Goal: Information Seeking & Learning: Check status

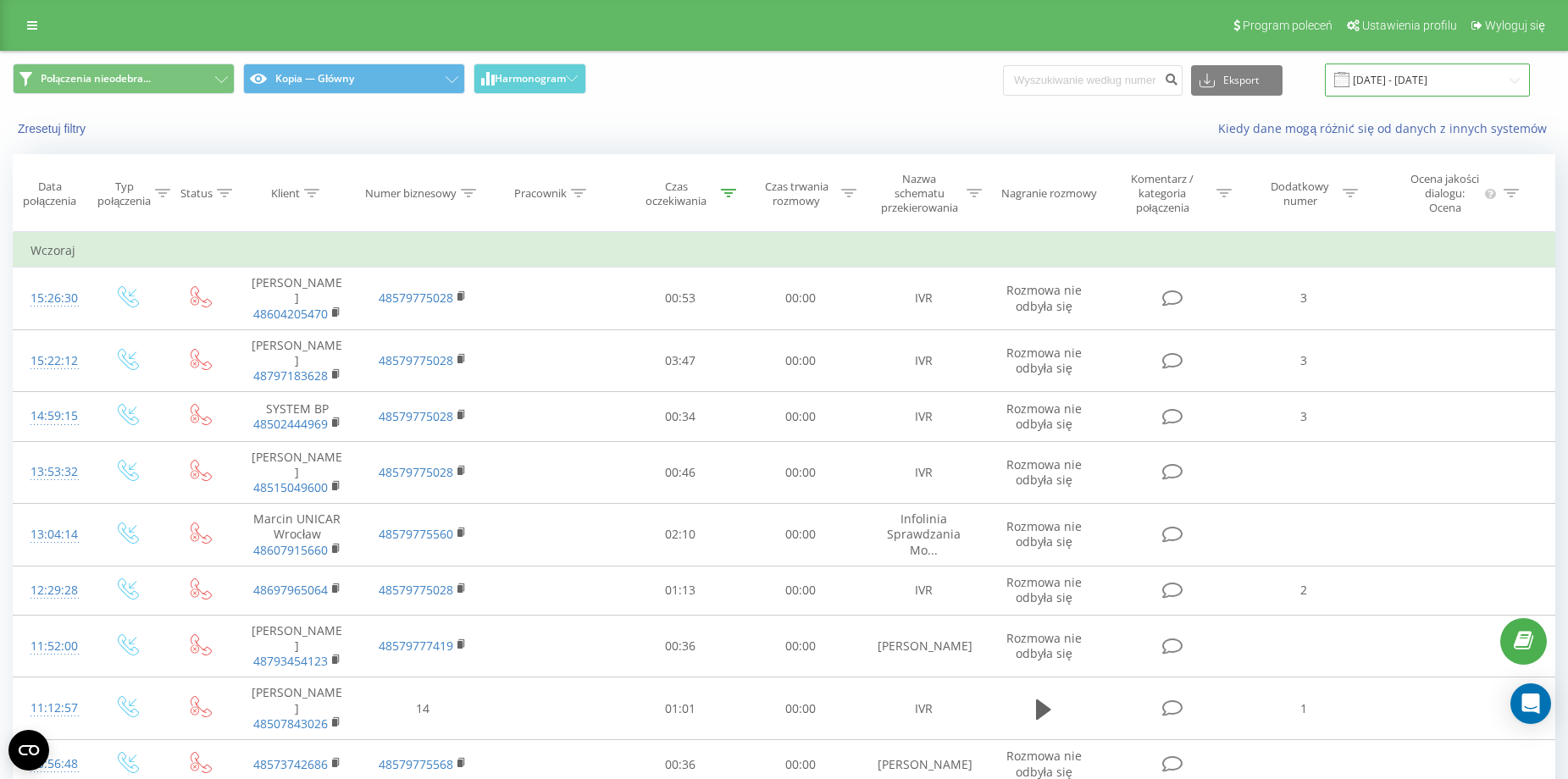
click at [1425, 82] on input "[DATE] - [DATE]" at bounding box center [1427, 80] width 205 height 33
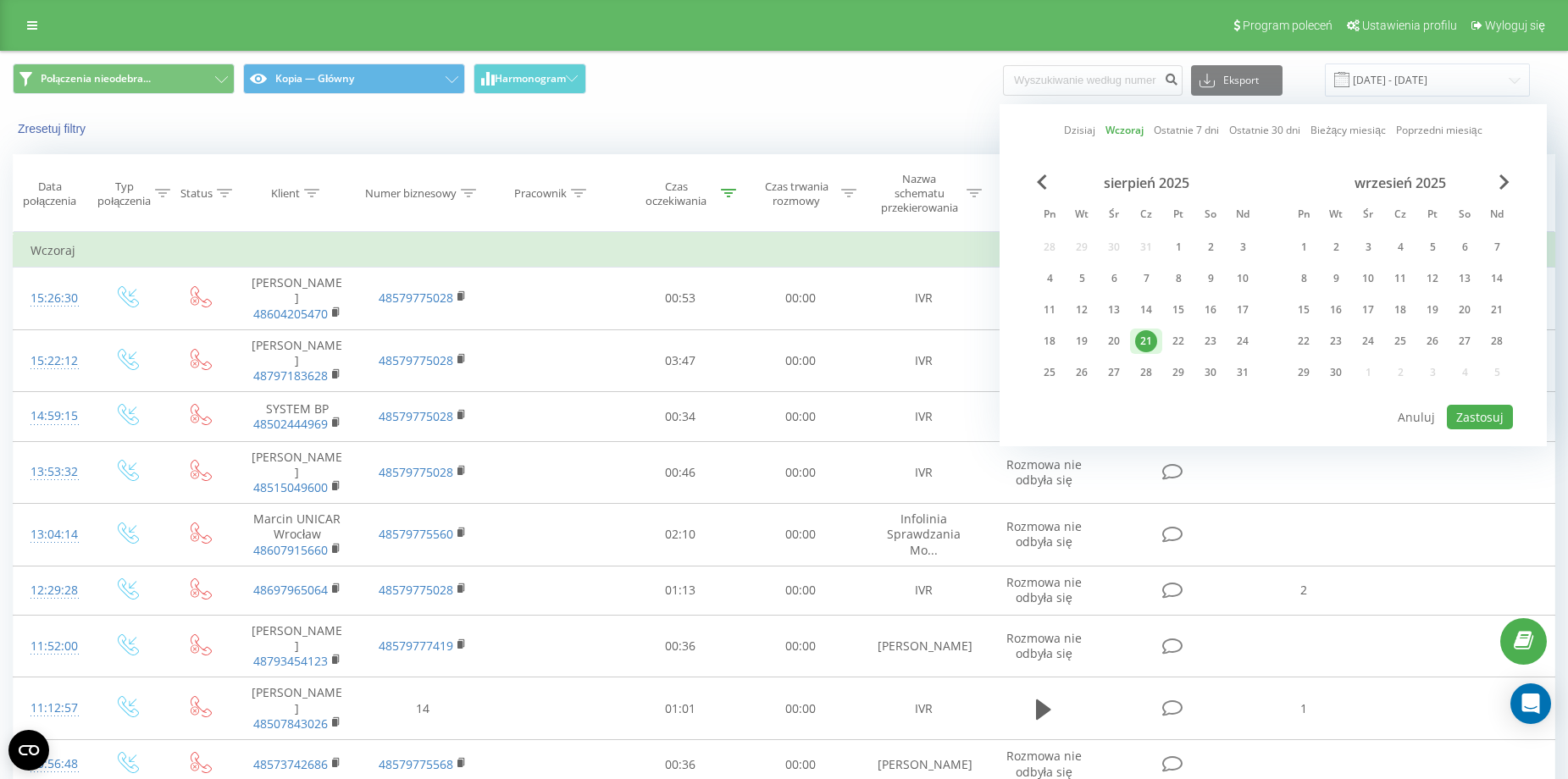
click at [916, 106] on div "Połączenia nieodebra... Kopia — Główny Harmonogram Eksport .csv .xls .xlsx 21.0…" at bounding box center [784, 80] width 1566 height 57
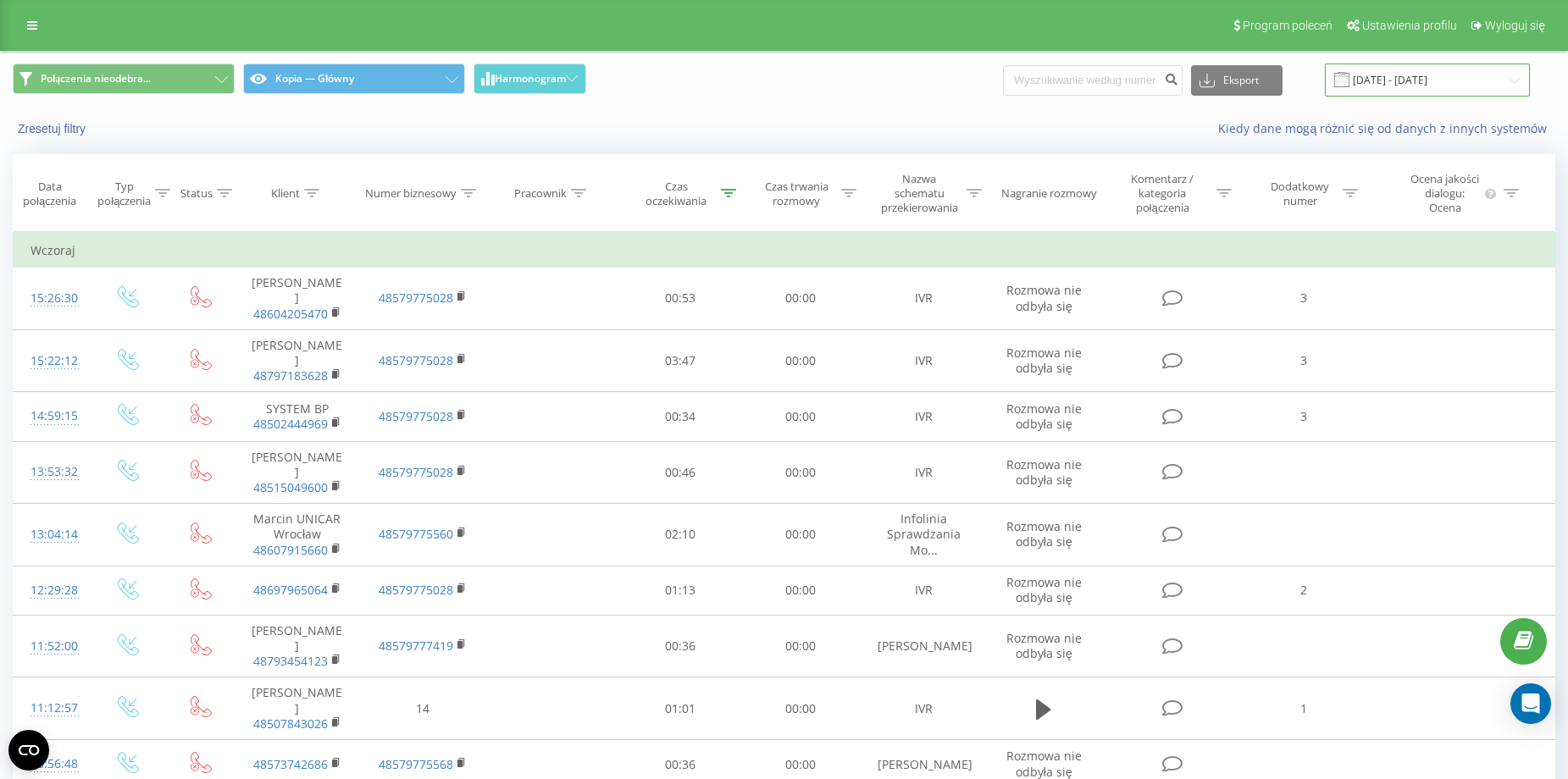
click at [1395, 93] on input "21.08.2025 - 21.08.2025" at bounding box center [1427, 80] width 205 height 33
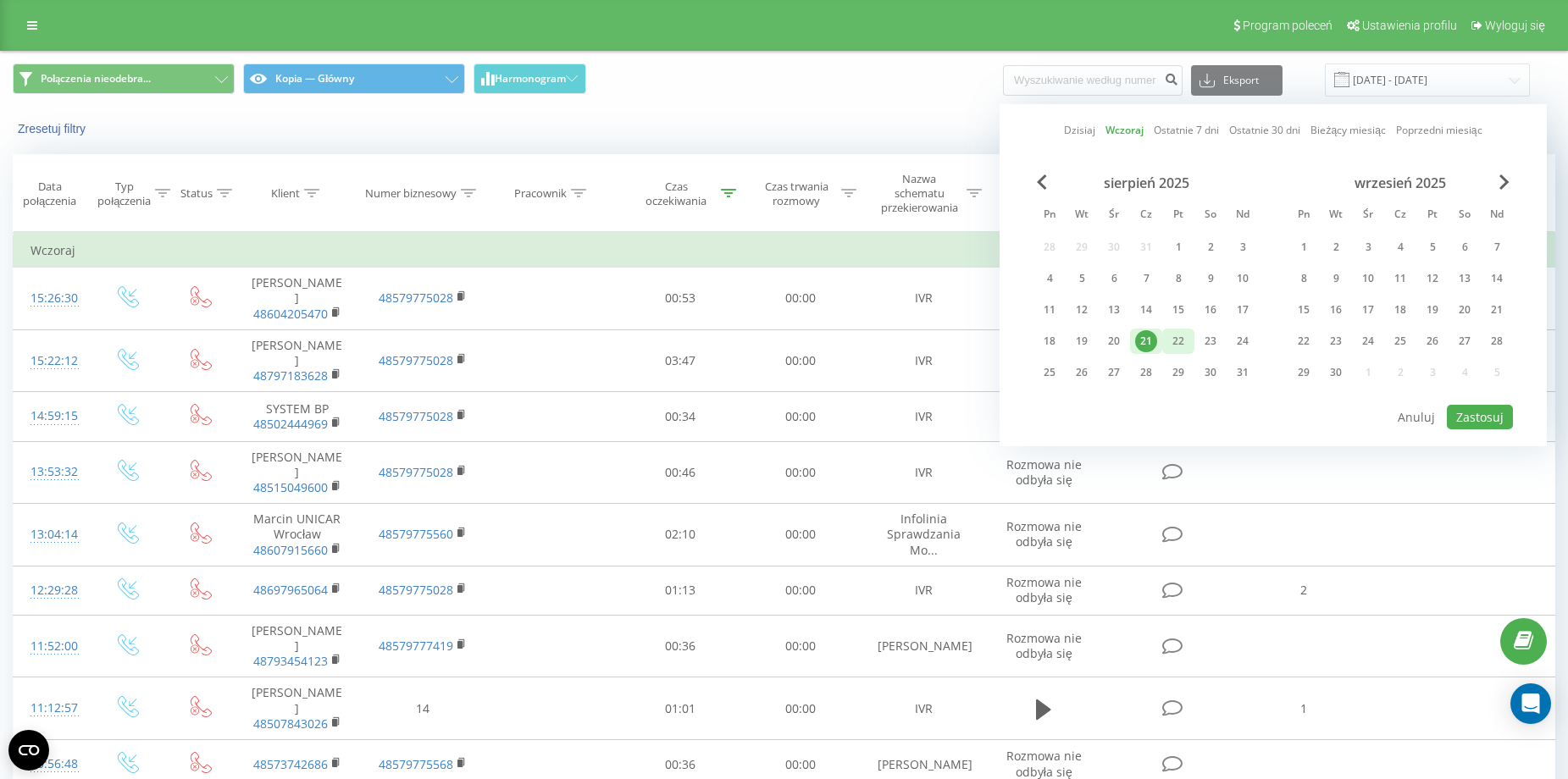
click at [1168, 335] on div "22" at bounding box center [1178, 341] width 22 height 22
click at [1453, 415] on button "Zastosuj" at bounding box center [1479, 417] width 66 height 25
type input "22.08.2025 - 22.08.2025"
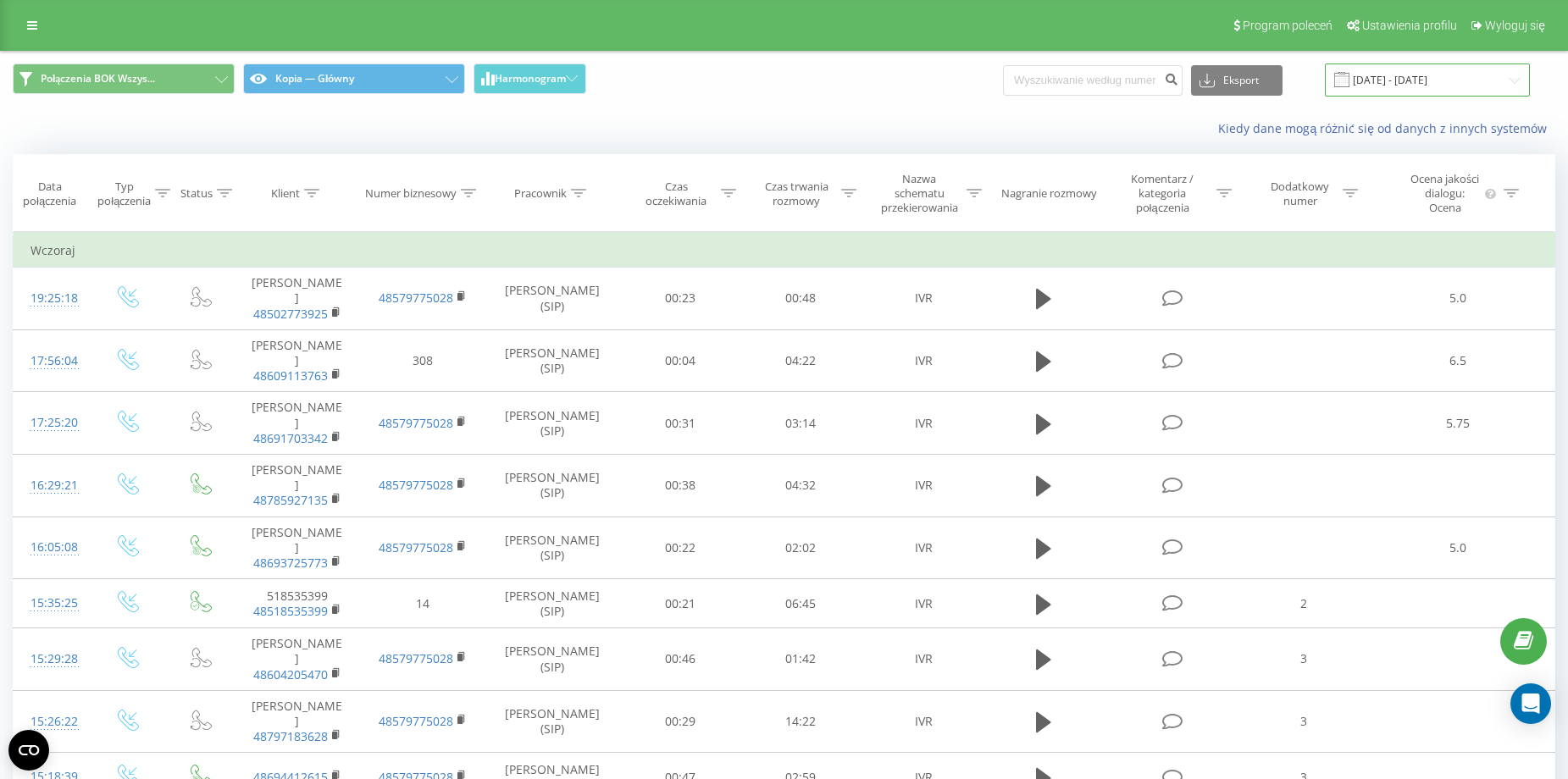
click at [1401, 79] on input "21.08.2025 - 21.08.2025" at bounding box center [1427, 80] width 205 height 33
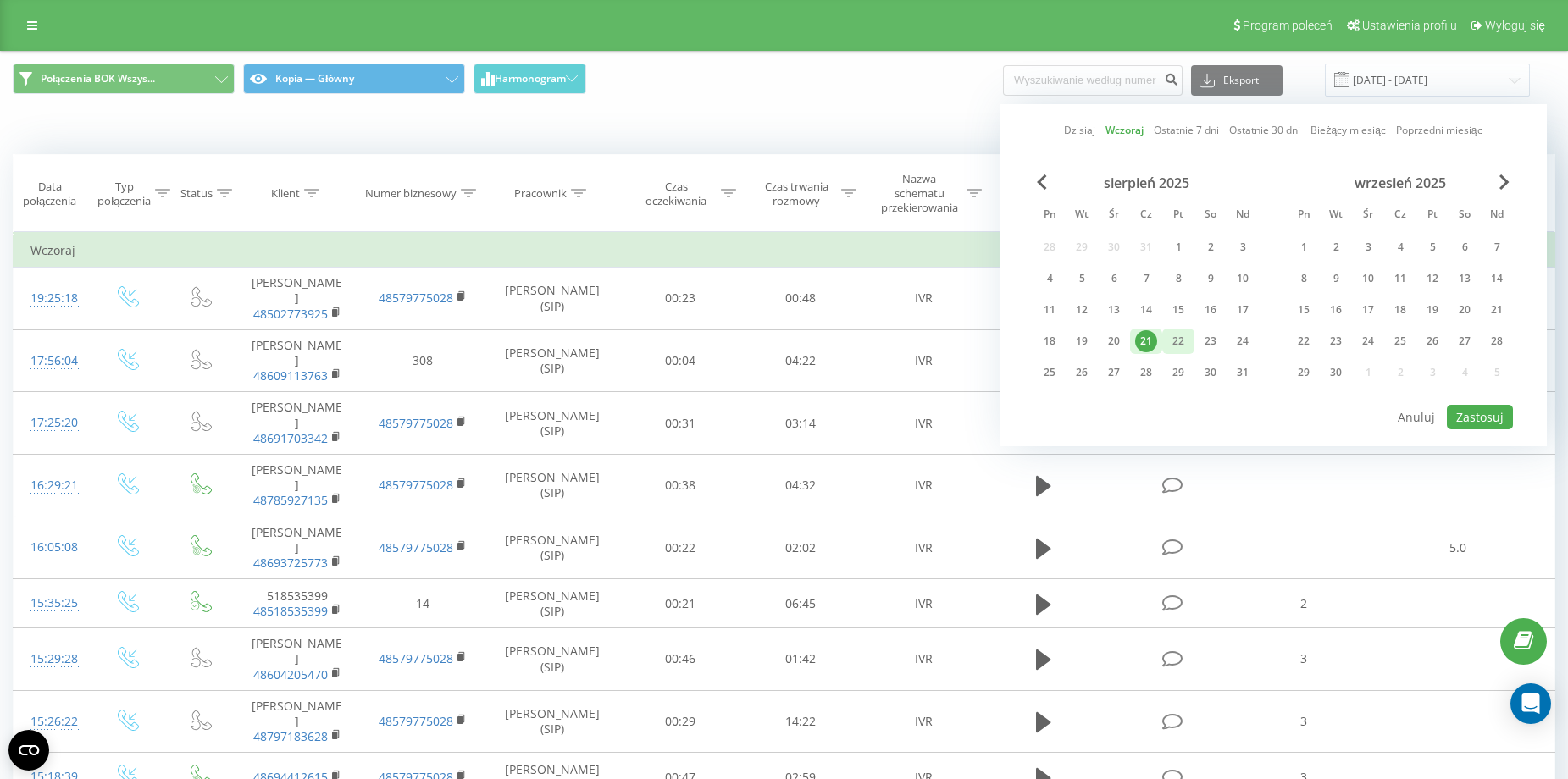
click at [1166, 342] on div "22" at bounding box center [1178, 342] width 32 height 26
click at [1175, 341] on div "22" at bounding box center [1178, 341] width 22 height 22
click at [1479, 413] on button "Zastosuj" at bounding box center [1479, 417] width 66 height 25
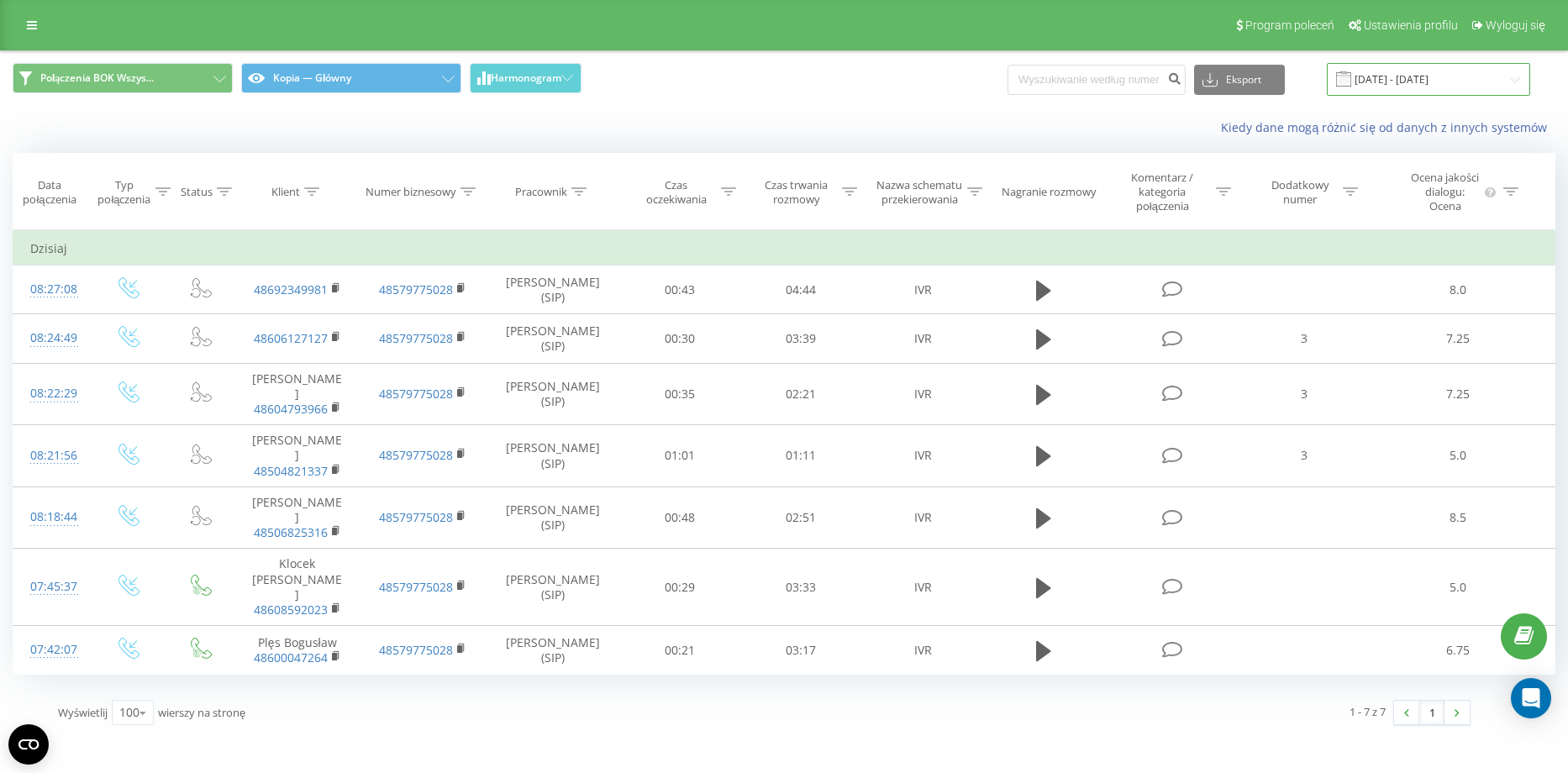
click at [1436, 85] on input "[DATE] - [DATE]" at bounding box center [1429, 79] width 204 height 33
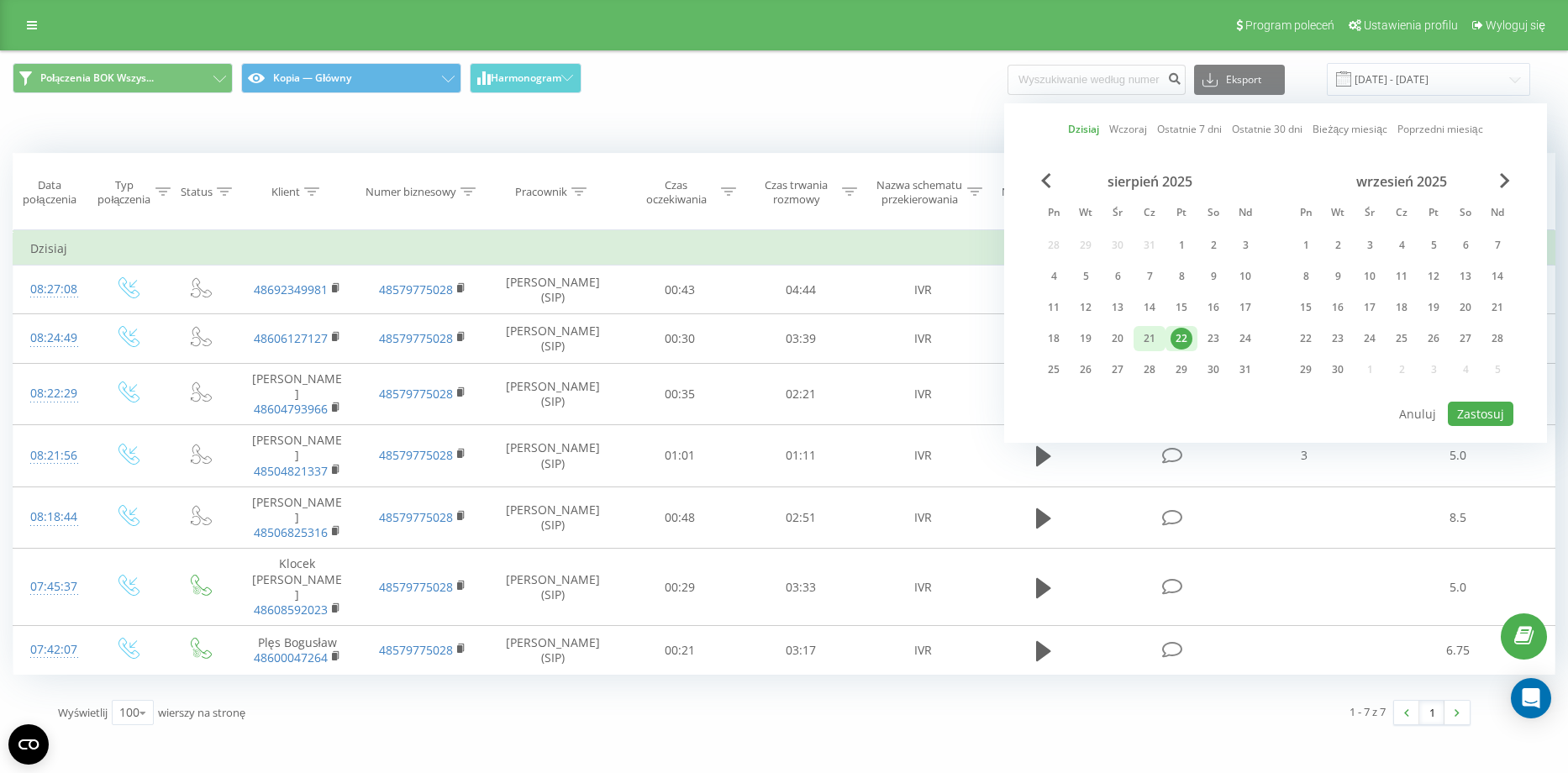
click at [1147, 337] on div "21" at bounding box center [1150, 338] width 22 height 22
click at [1457, 411] on button "Zastosuj" at bounding box center [1481, 414] width 65 height 25
type input "21.08.2025 - 21.08.2025"
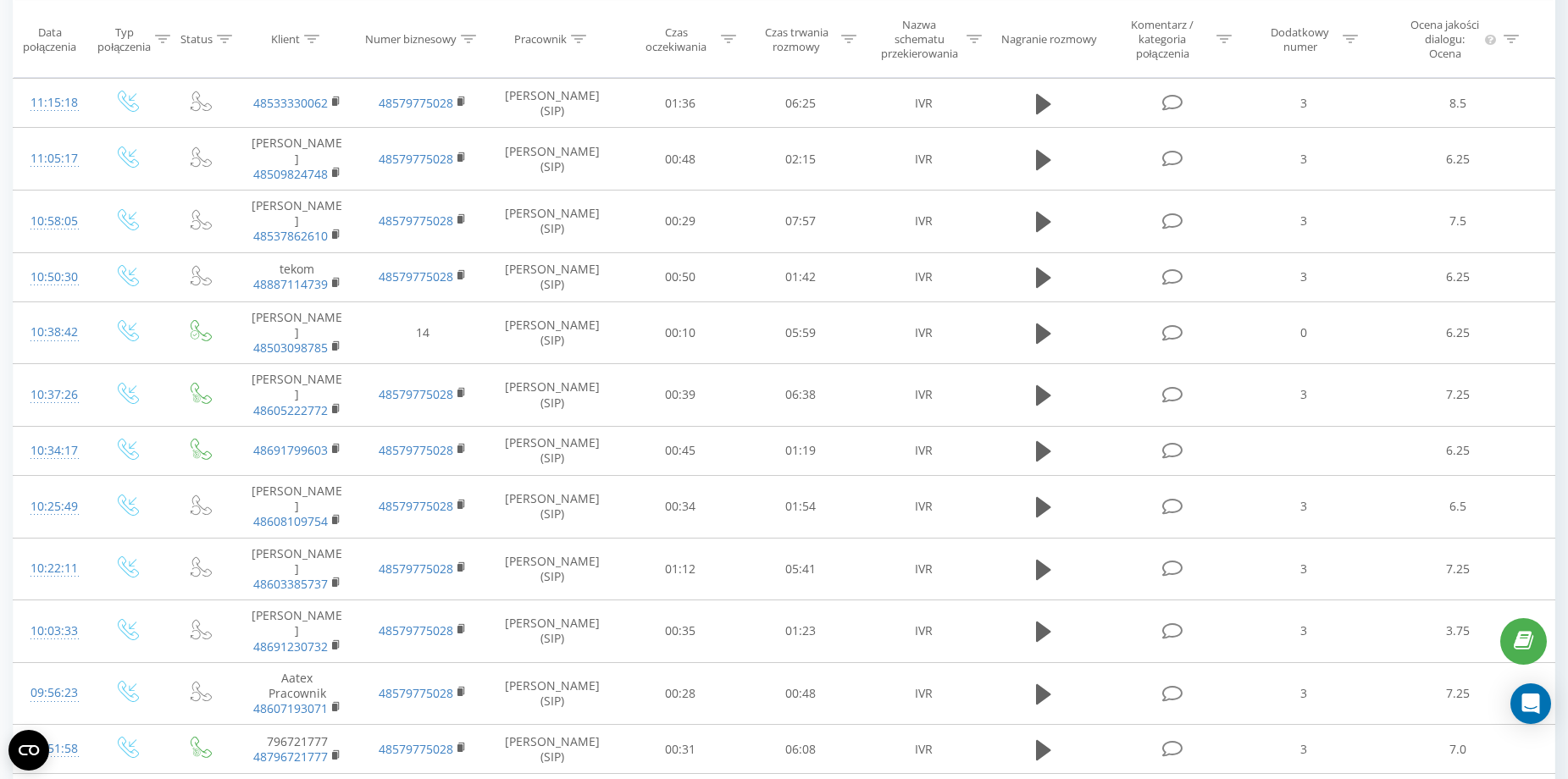
scroll to position [2727, 0]
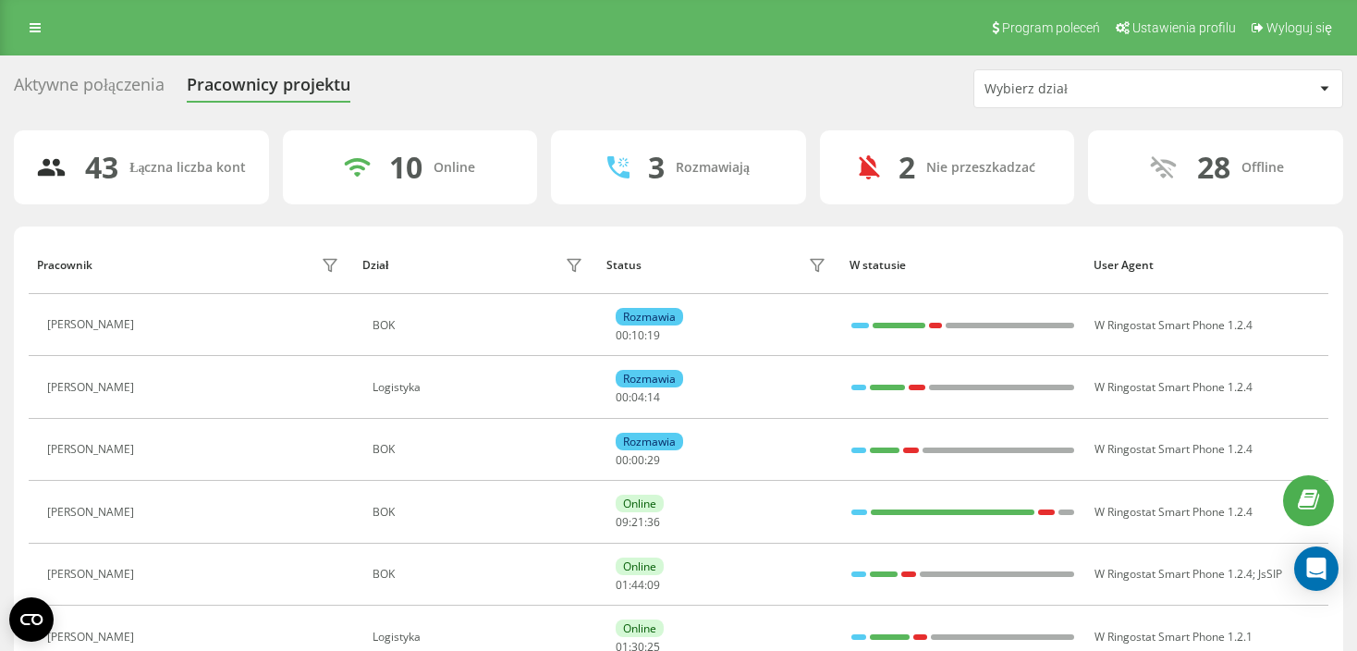
click at [1141, 96] on div "Wybierz dział" at bounding box center [1158, 88] width 368 height 37
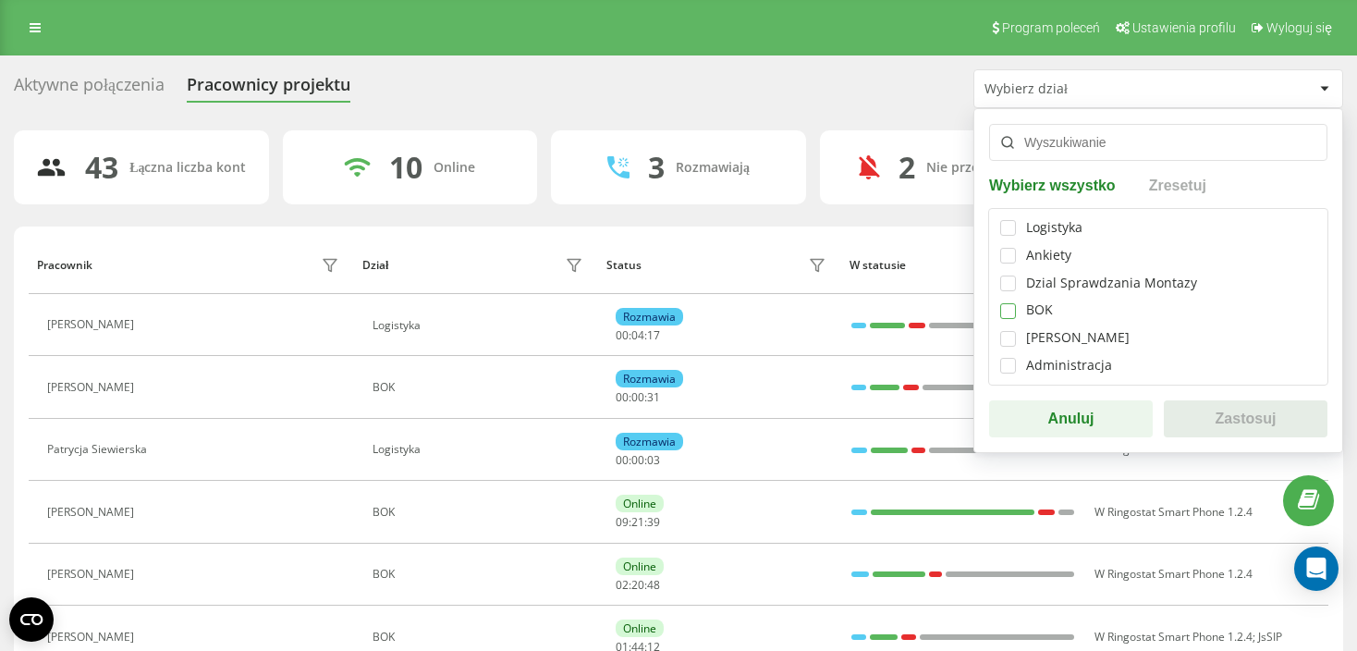
click at [1010, 303] on label at bounding box center [1008, 303] width 16 height 0
checkbox input "true"
click at [1249, 417] on button "Zastosuj" at bounding box center [1245, 418] width 164 height 37
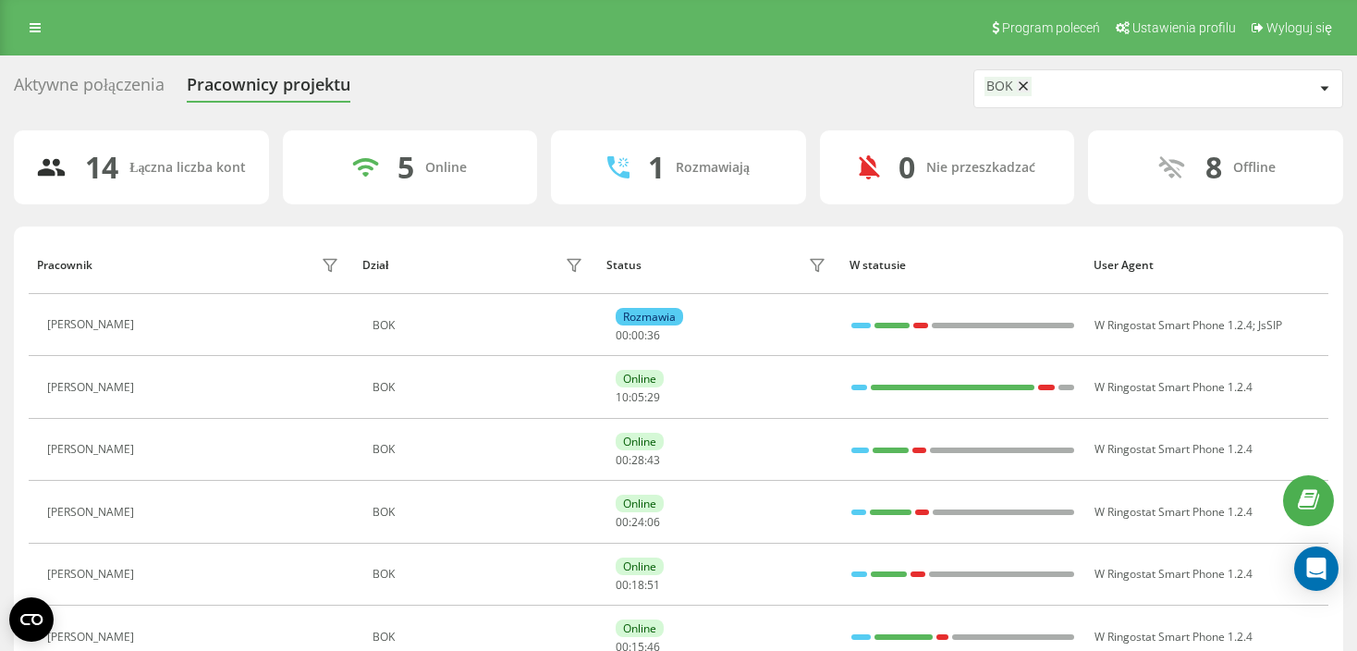
click at [466, 94] on div "Aktywne połączenia Pracownicy projektu BOK" at bounding box center [678, 88] width 1329 height 39
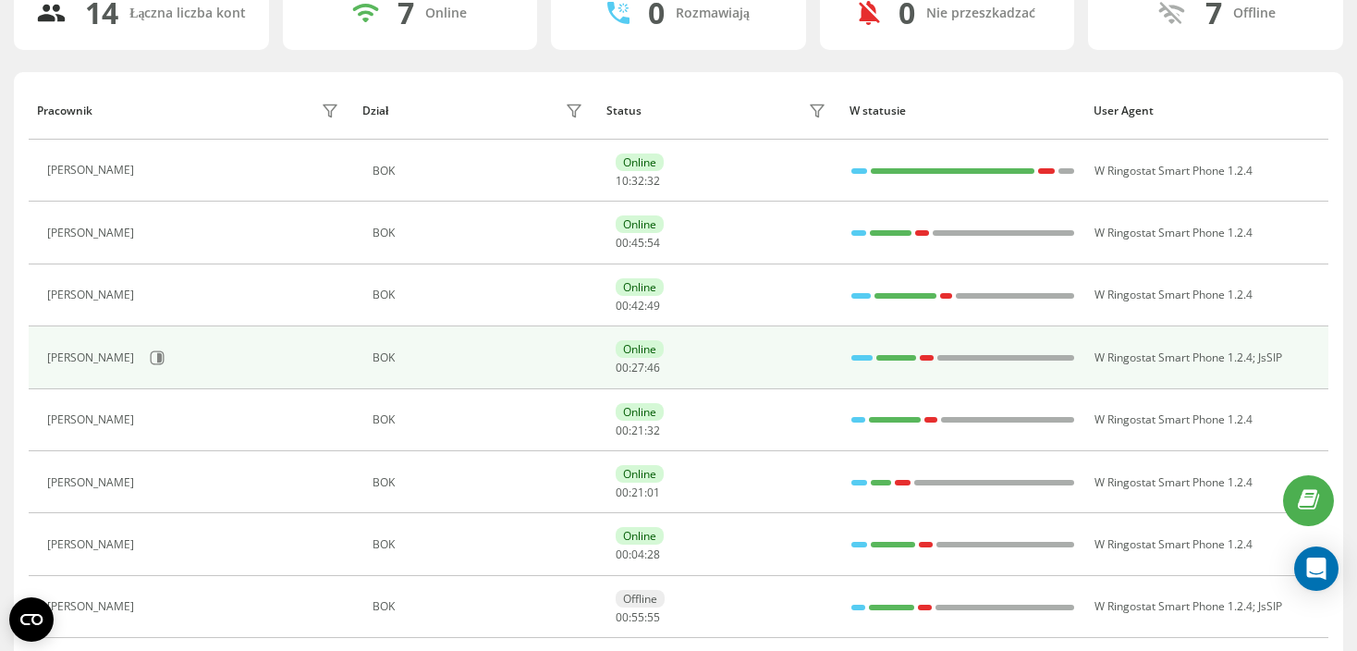
scroll to position [185, 0]
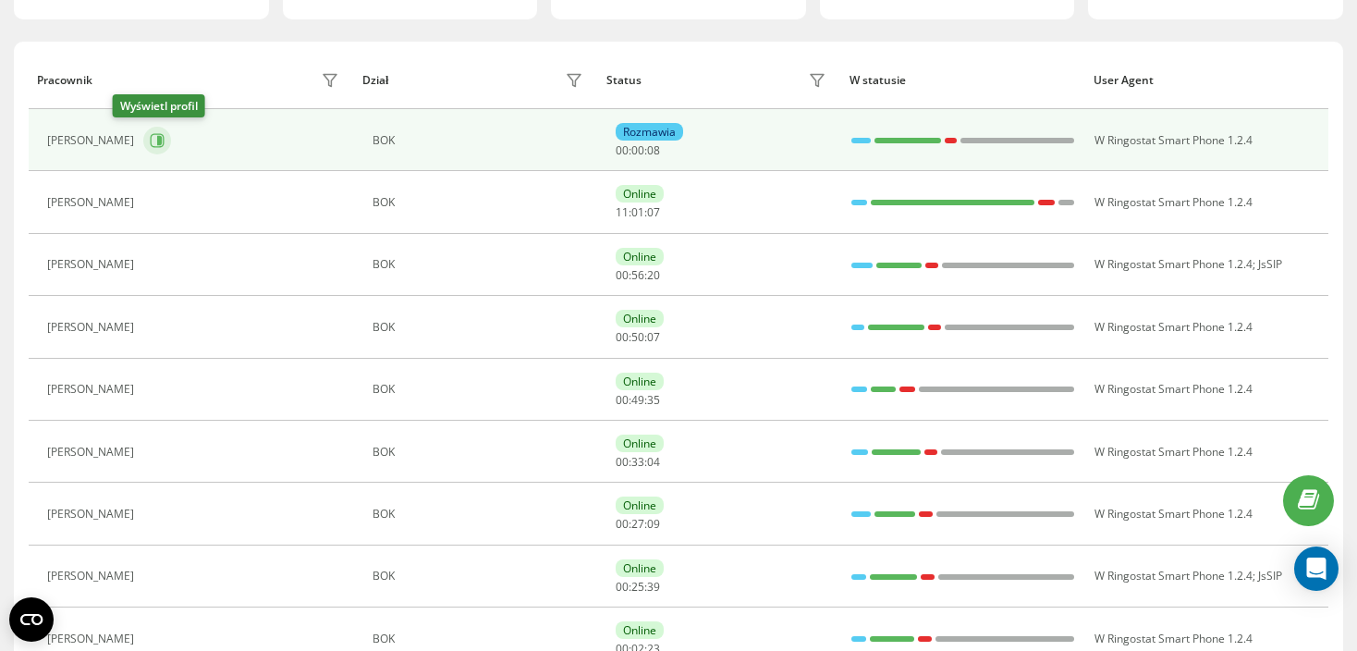
click at [150, 138] on icon at bounding box center [157, 140] width 15 height 15
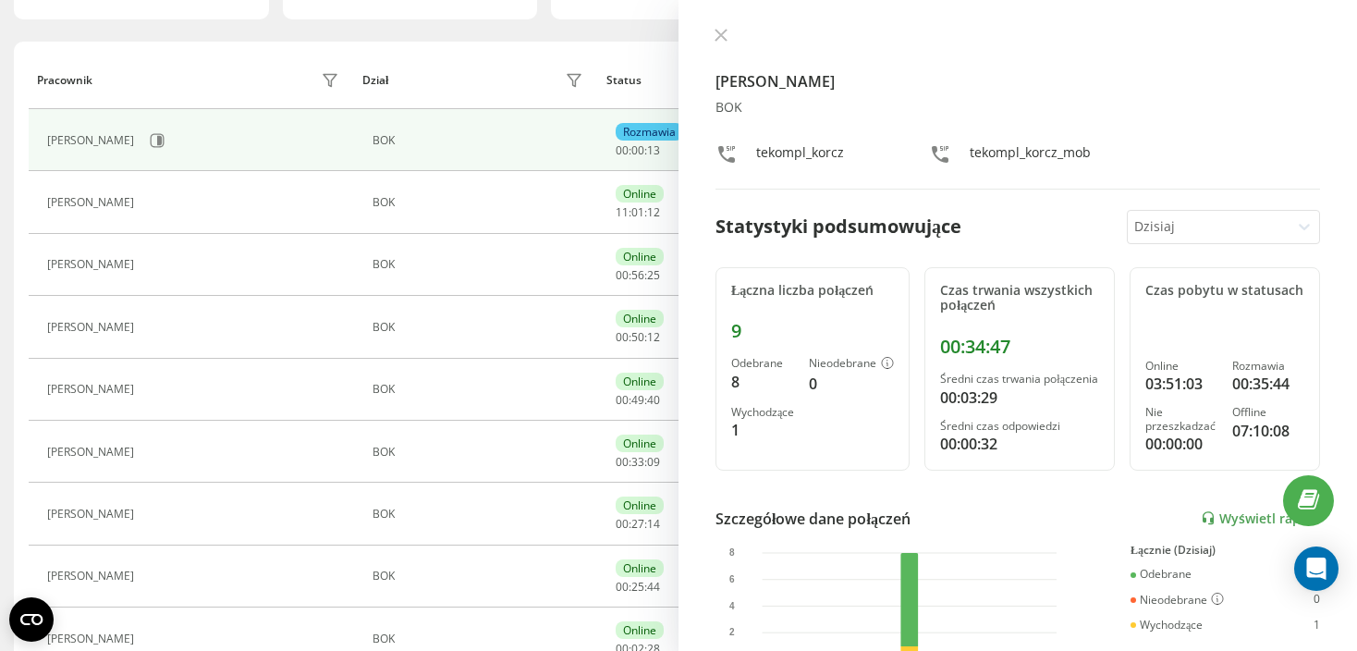
drag, startPoint x: 724, startPoint y: 31, endPoint x: 750, endPoint y: 31, distance: 26.8
click at [734, 31] on div at bounding box center [1017, 37] width 604 height 18
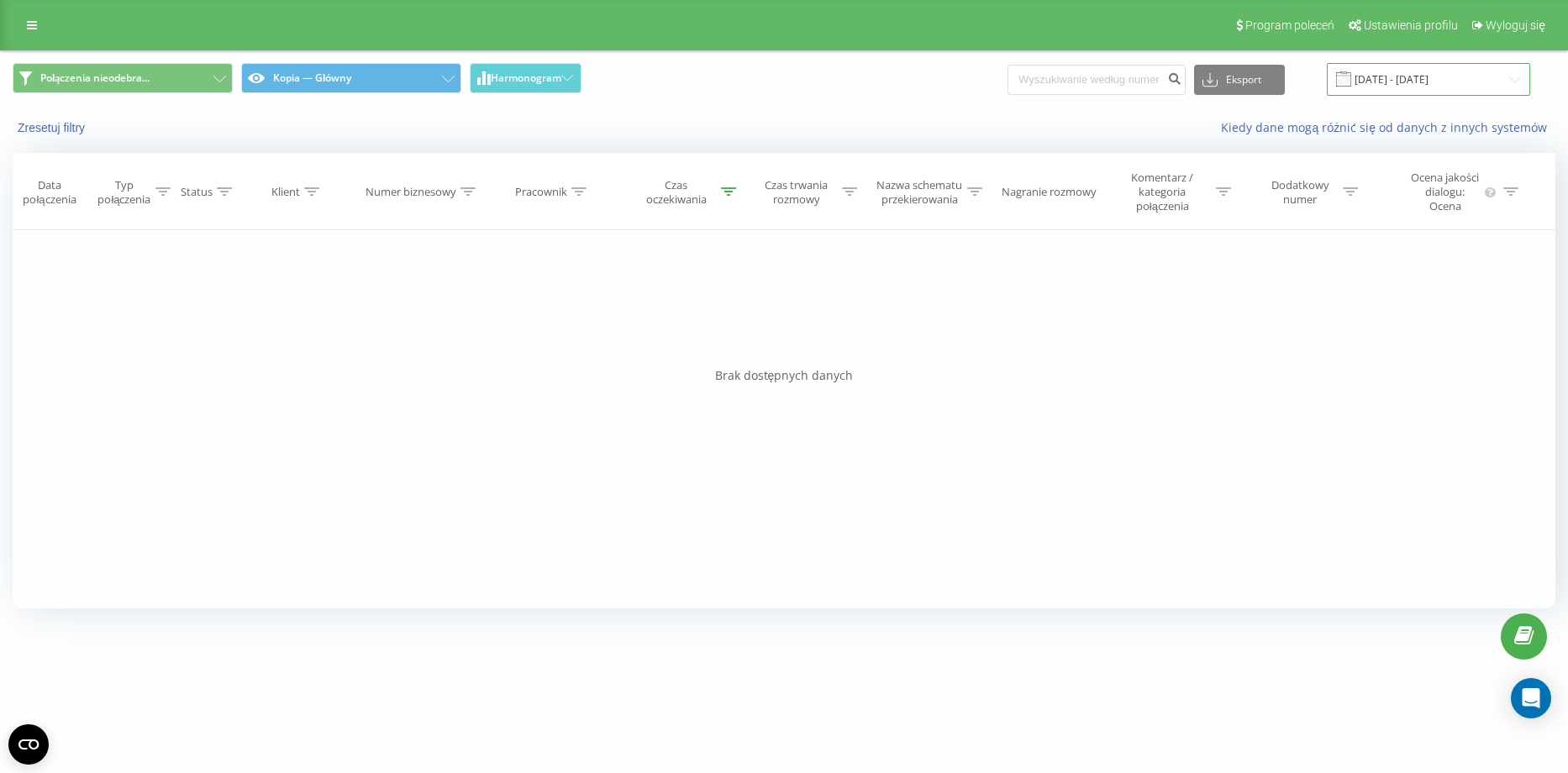
click at [1436, 83] on input "22.08.2025 - 22.08.2025" at bounding box center [1429, 79] width 204 height 33
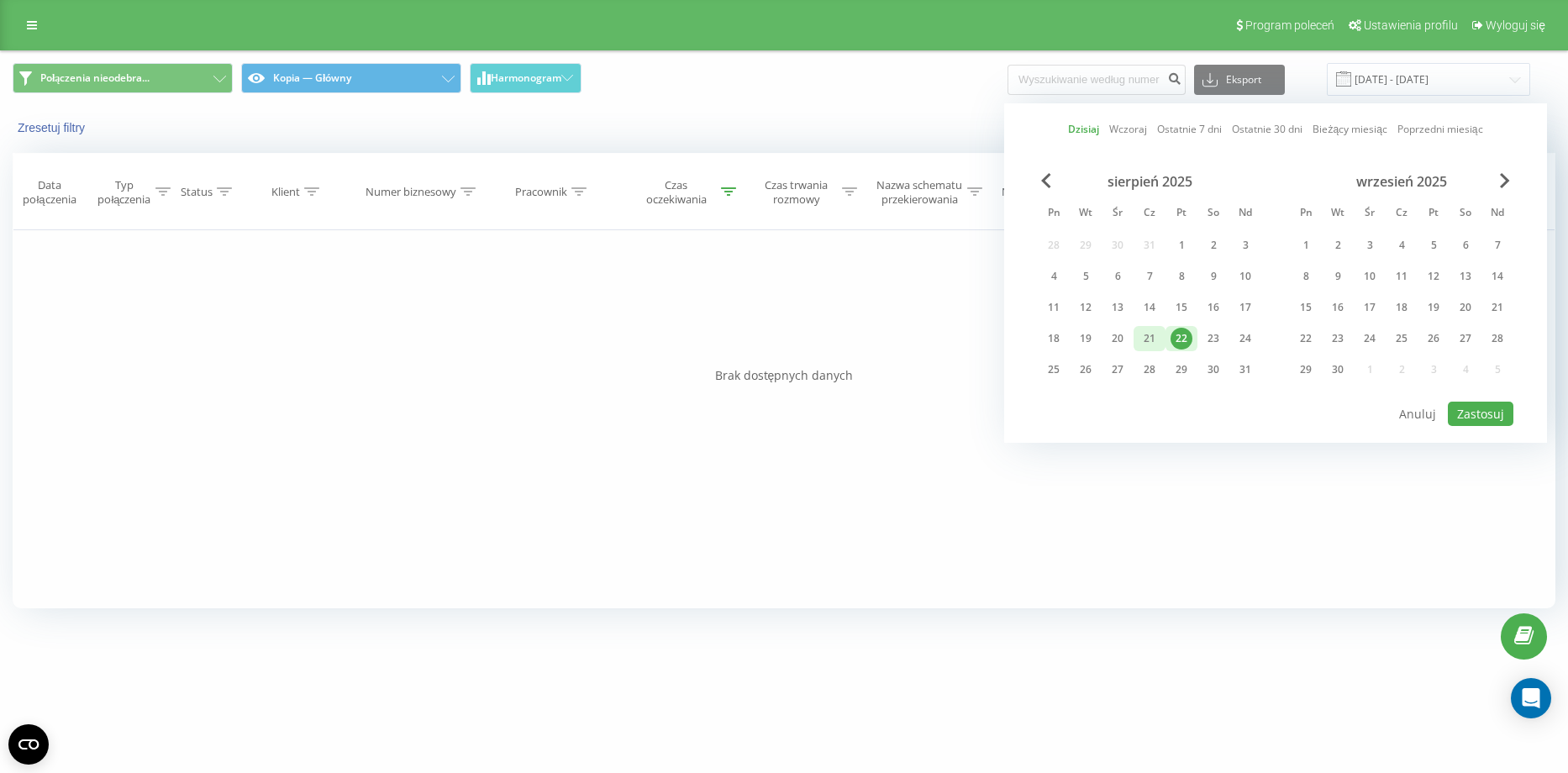
click at [1141, 344] on div "21" at bounding box center [1150, 338] width 22 height 22
click at [1174, 339] on div "22" at bounding box center [1181, 338] width 22 height 22
click at [1478, 405] on button "Zastosuj" at bounding box center [1481, 414] width 65 height 25
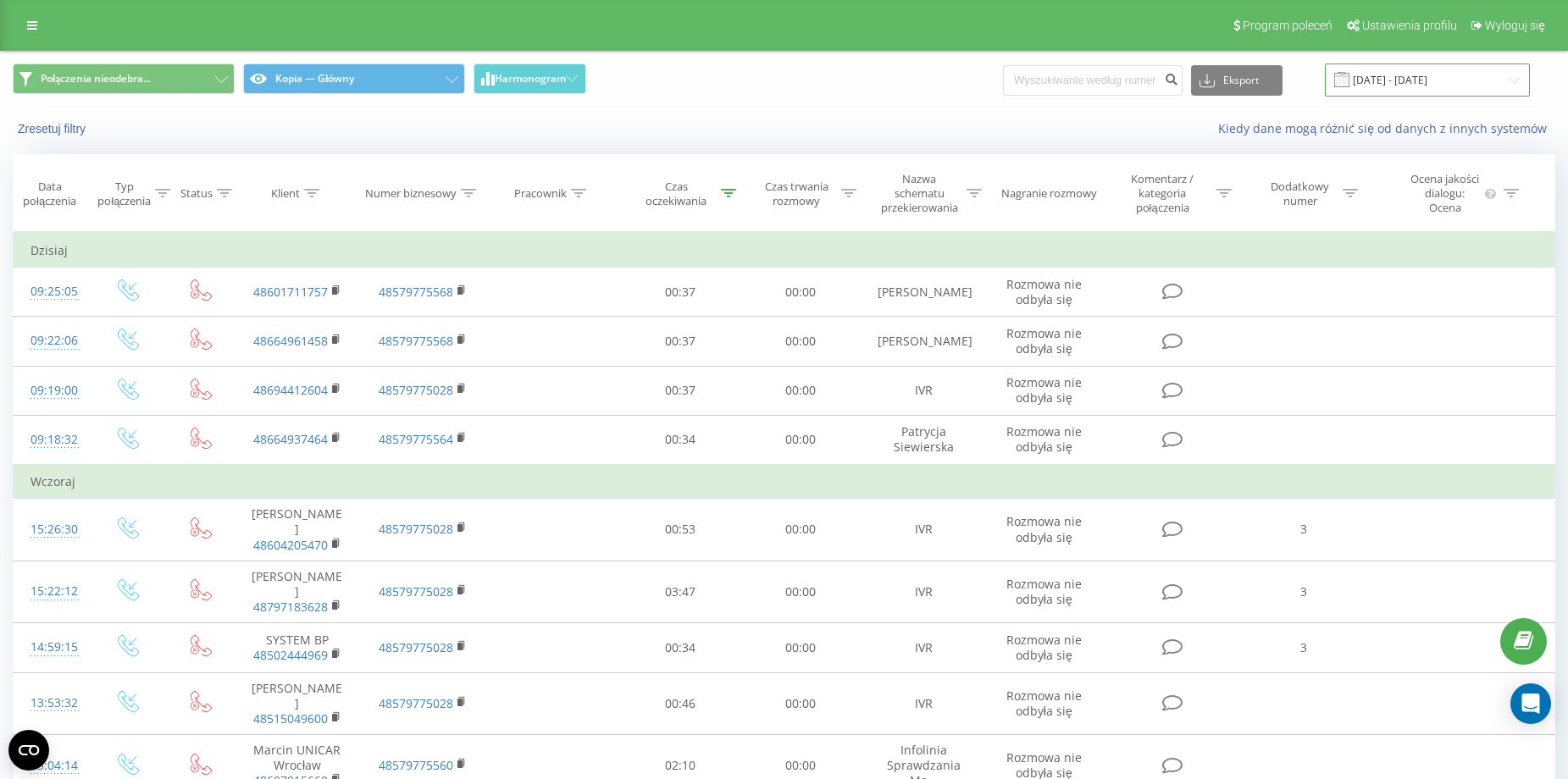
click at [1431, 94] on input "21.08.2025 - 22.08.2025" at bounding box center [1427, 80] width 205 height 33
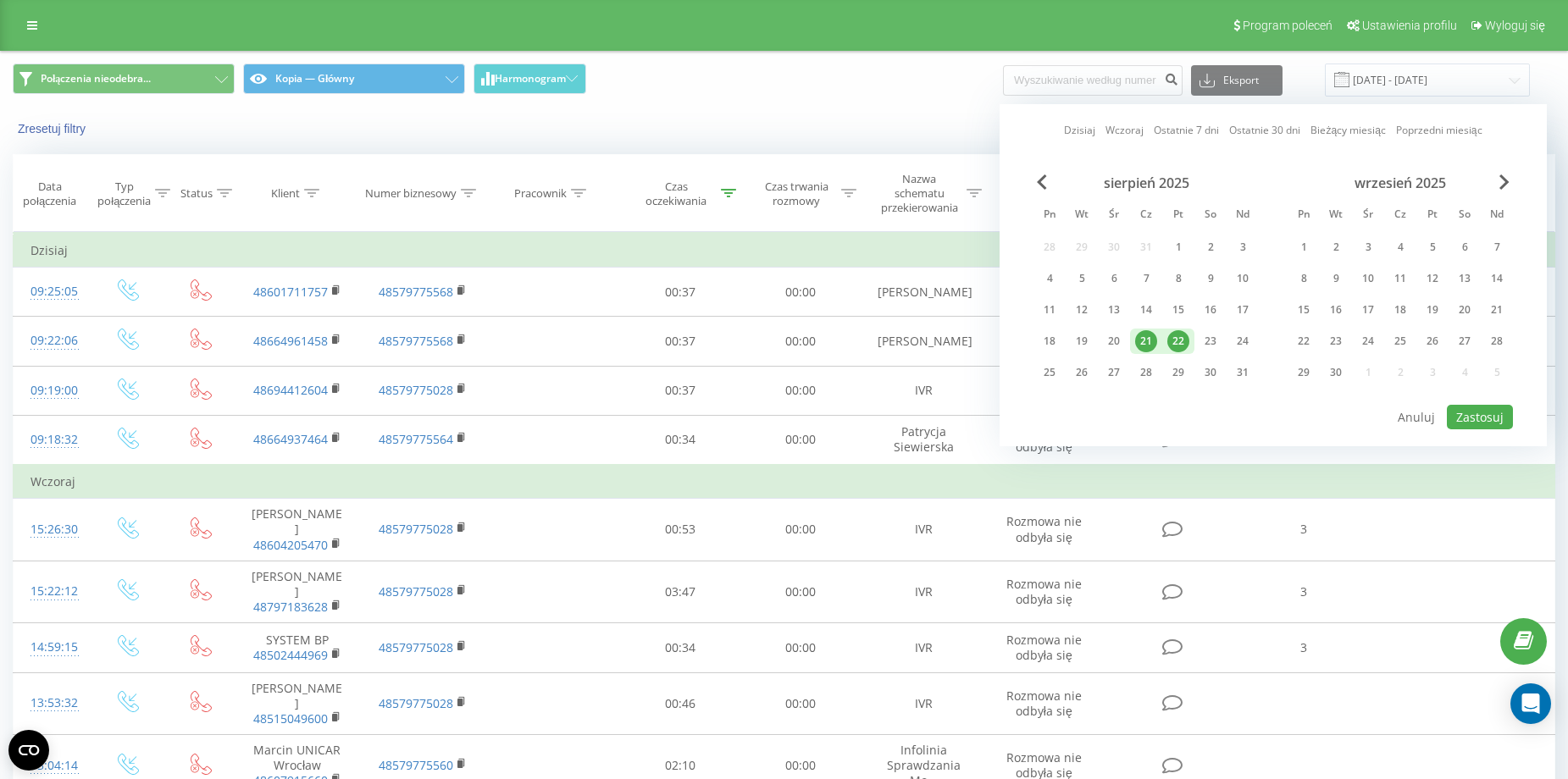
click at [1179, 346] on div "22" at bounding box center [1178, 341] width 22 height 22
click at [1464, 419] on button "Zastosuj" at bounding box center [1479, 417] width 66 height 25
type input "[DATE] - [DATE]"
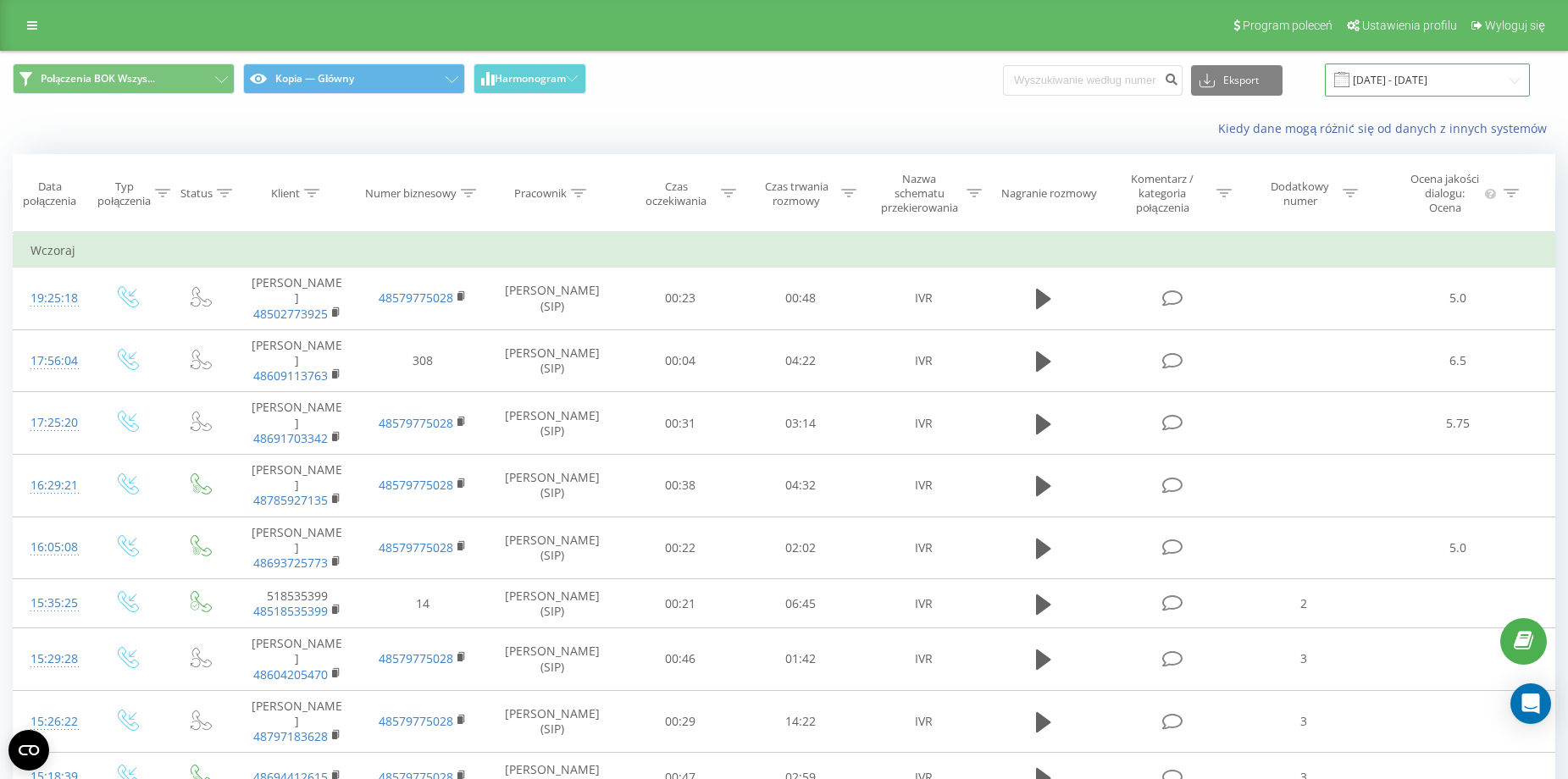
click at [1455, 79] on input "[DATE] - [DATE]" at bounding box center [1427, 80] width 205 height 33
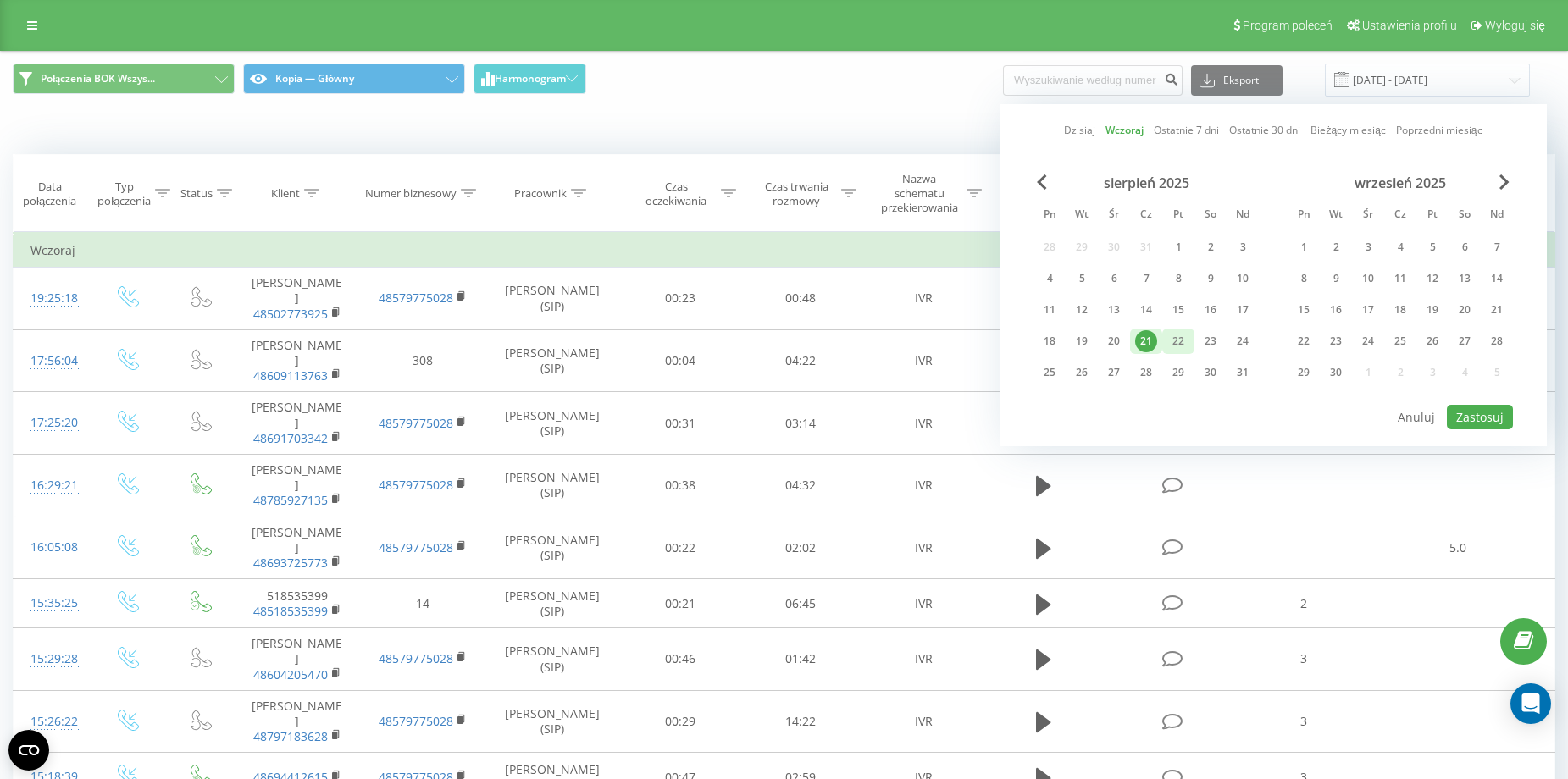
click at [1178, 334] on div "22" at bounding box center [1178, 341] width 22 height 22
click at [1471, 410] on button "Zastosuj" at bounding box center [1479, 417] width 66 height 25
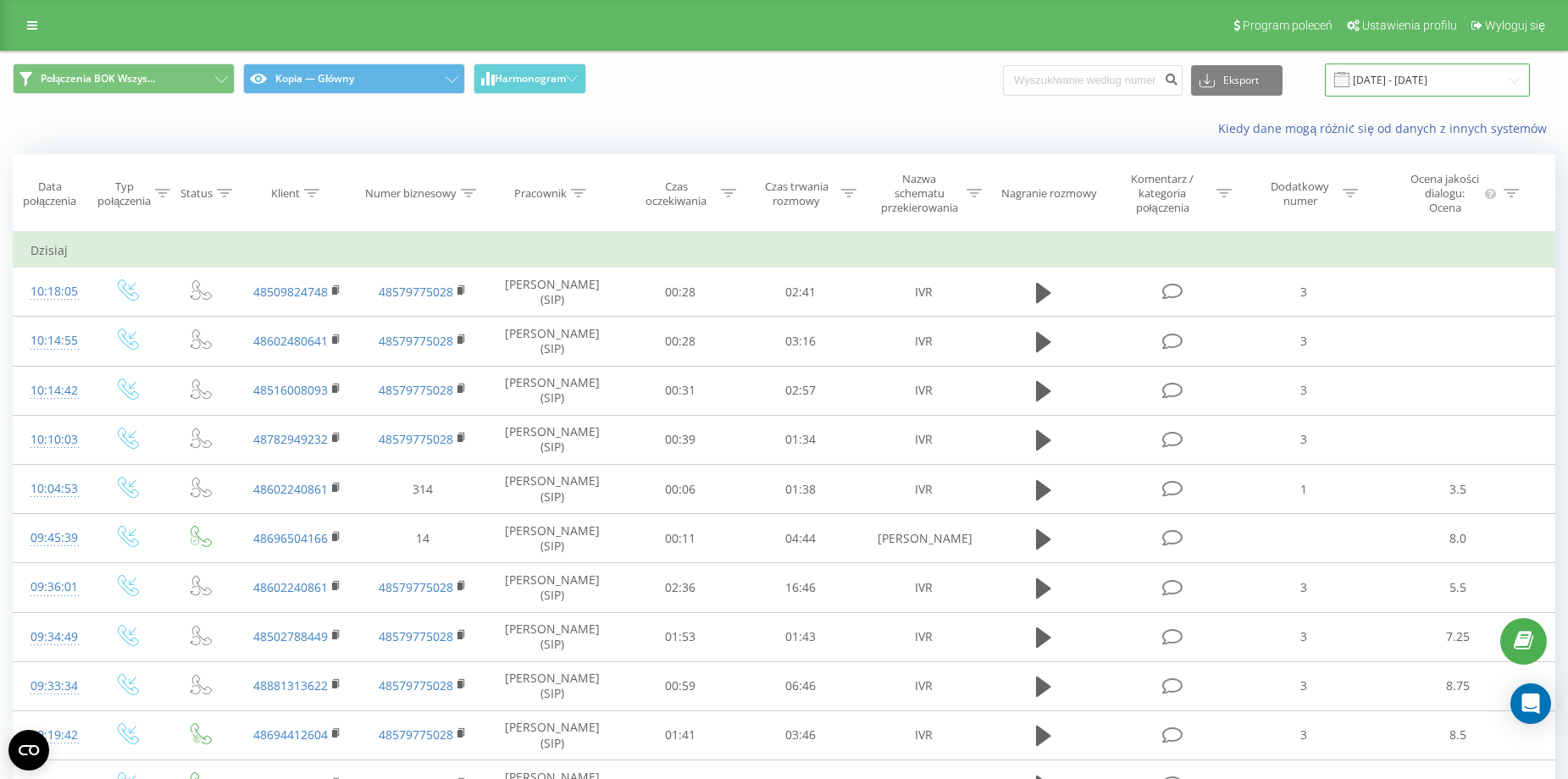
click at [1417, 70] on input "[DATE] - [DATE]" at bounding box center [1427, 80] width 205 height 33
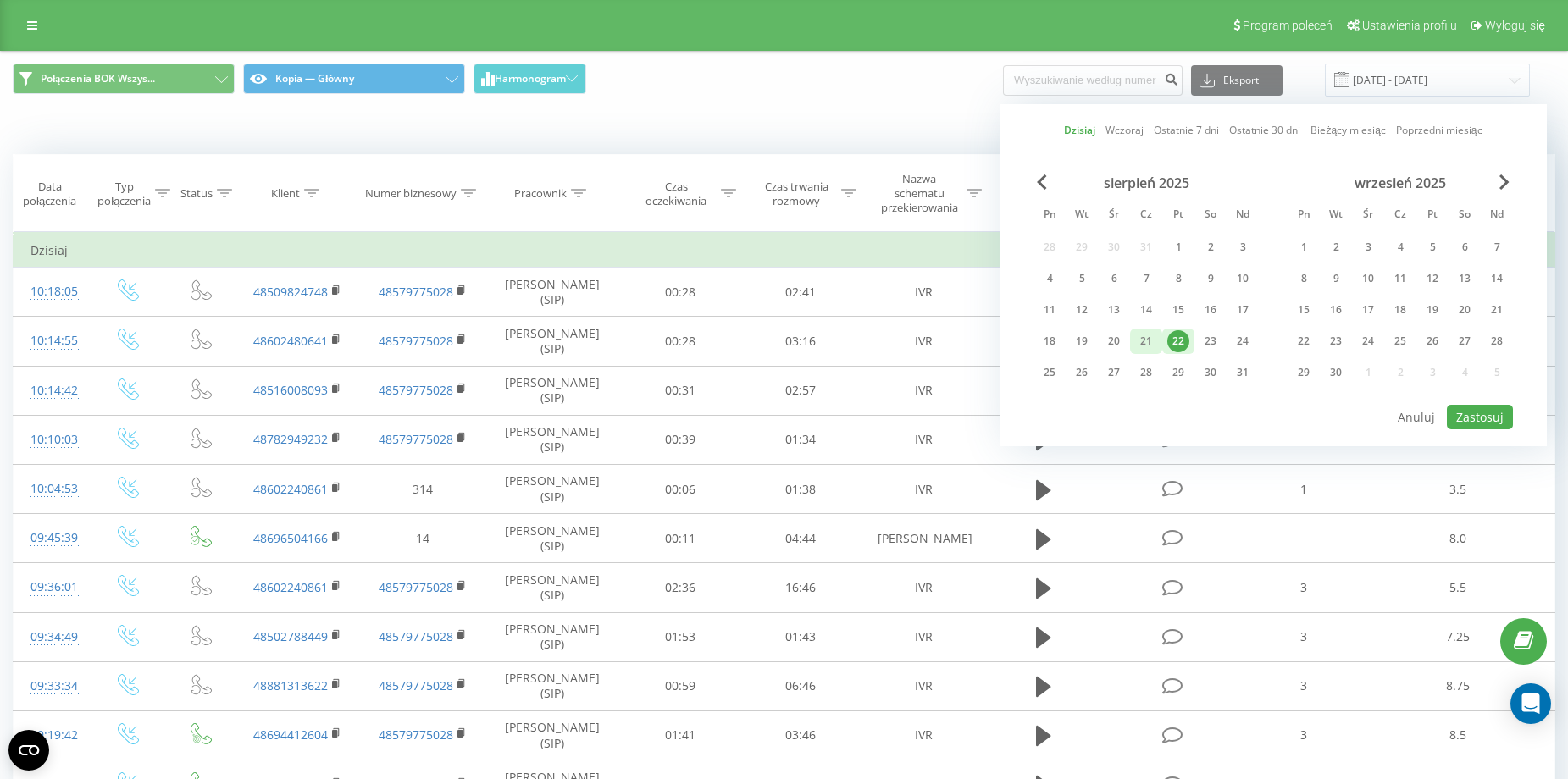
click at [1146, 342] on div "21" at bounding box center [1146, 341] width 22 height 22
click at [1467, 407] on button "Zastosuj" at bounding box center [1479, 417] width 66 height 25
type input "21.08.2025 - 21.08.2025"
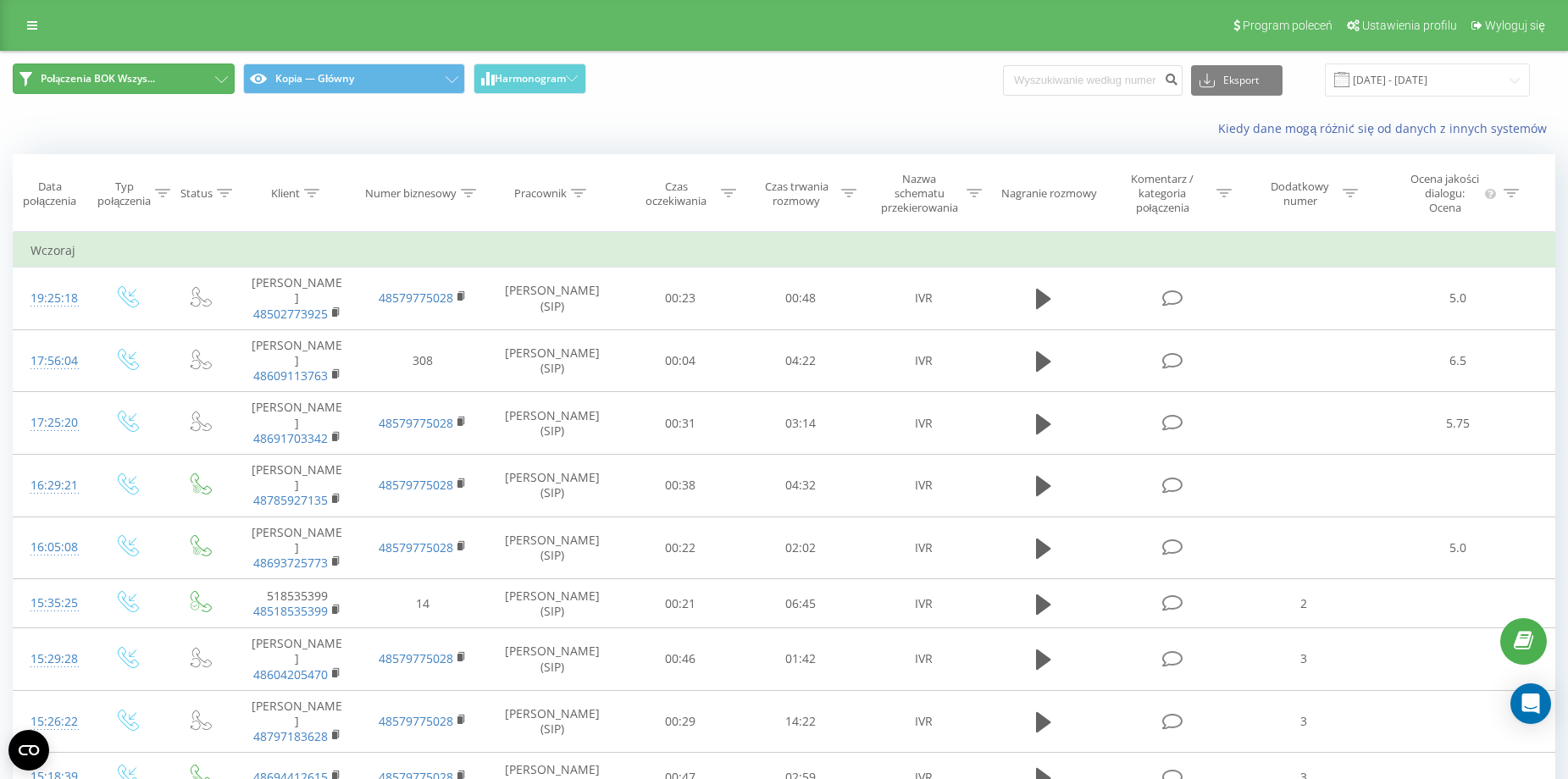
click at [167, 71] on button "Połączenia BOK Wszys..." at bounding box center [124, 78] width 222 height 30
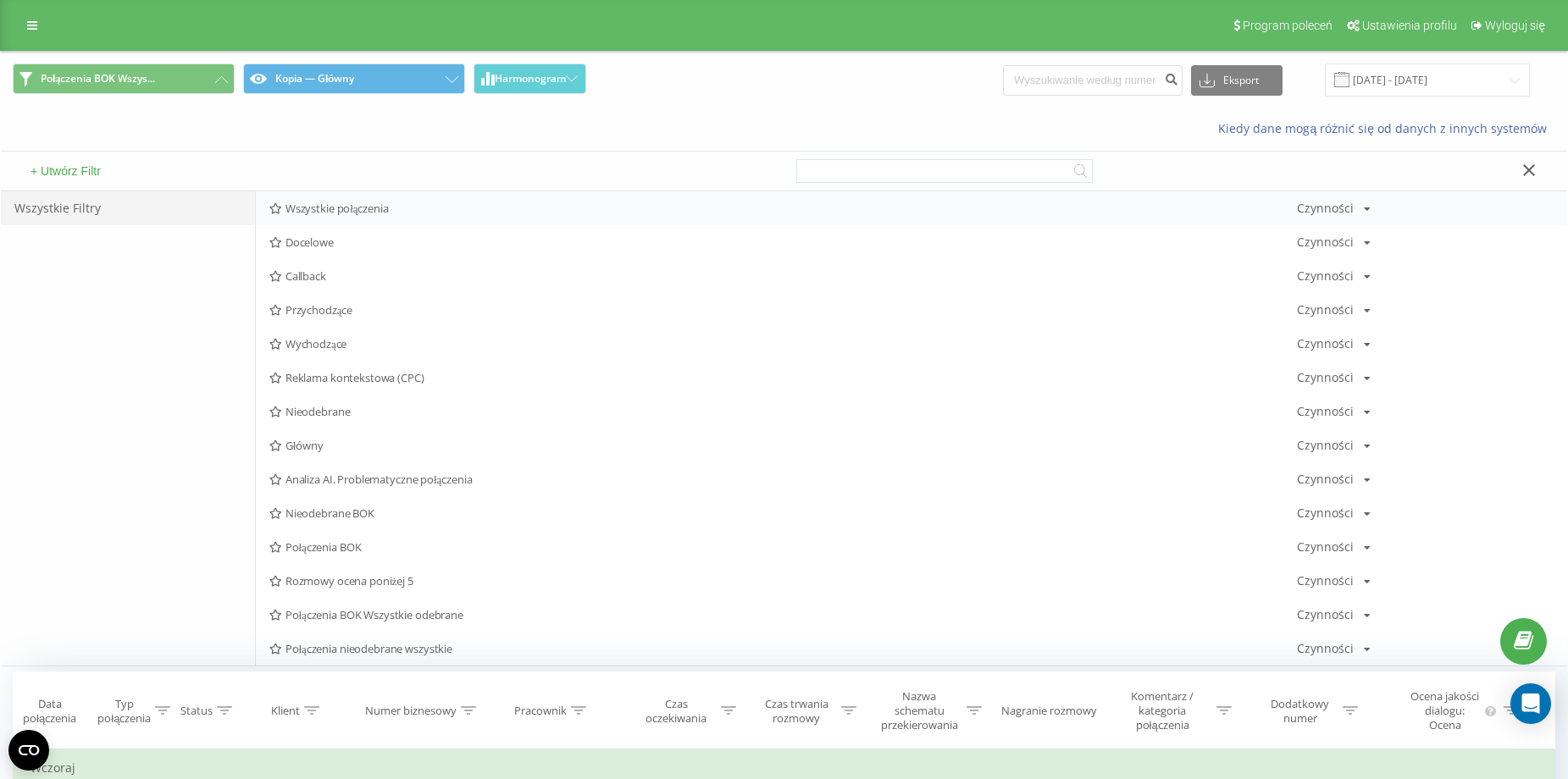
click at [357, 193] on div "Wszystkie połączenia Czynności Edytuj Kopiuj Usuń Domyślnie Udostępnij" at bounding box center [911, 208] width 1311 height 34
click at [344, 200] on div "Wszystkie połączenia Czynności Edytuj Kopiuj Usuń Domyślnie Udostępnij" at bounding box center [911, 208] width 1311 height 34
click at [315, 207] on span "Wszystkie połączenia" at bounding box center [783, 208] width 1027 height 12
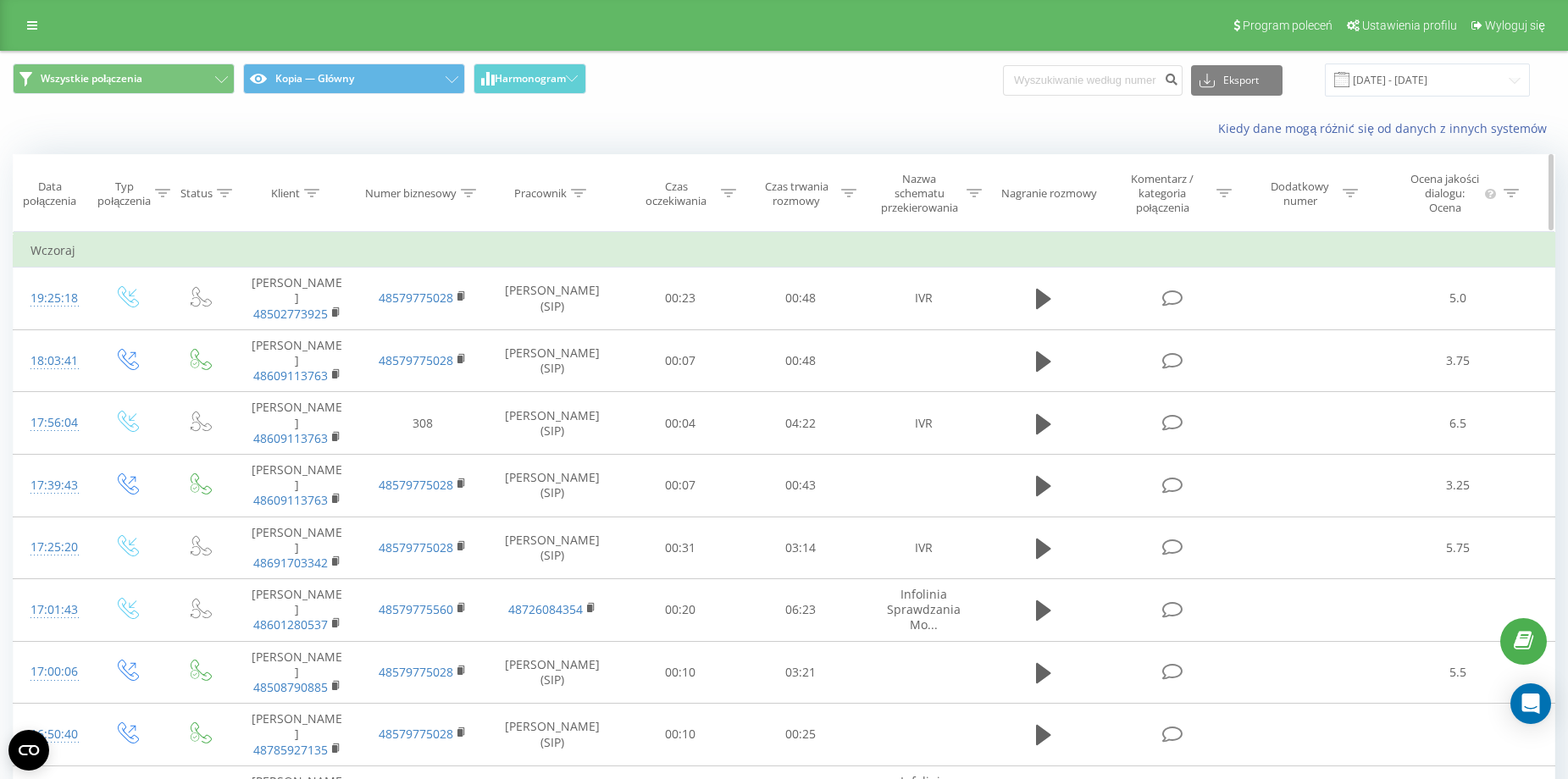
click at [586, 194] on icon at bounding box center [578, 192] width 16 height 8
click at [557, 321] on input "text" at bounding box center [553, 322] width 149 height 29
type input "luiza"
click button "OK" at bounding box center [588, 356] width 72 height 21
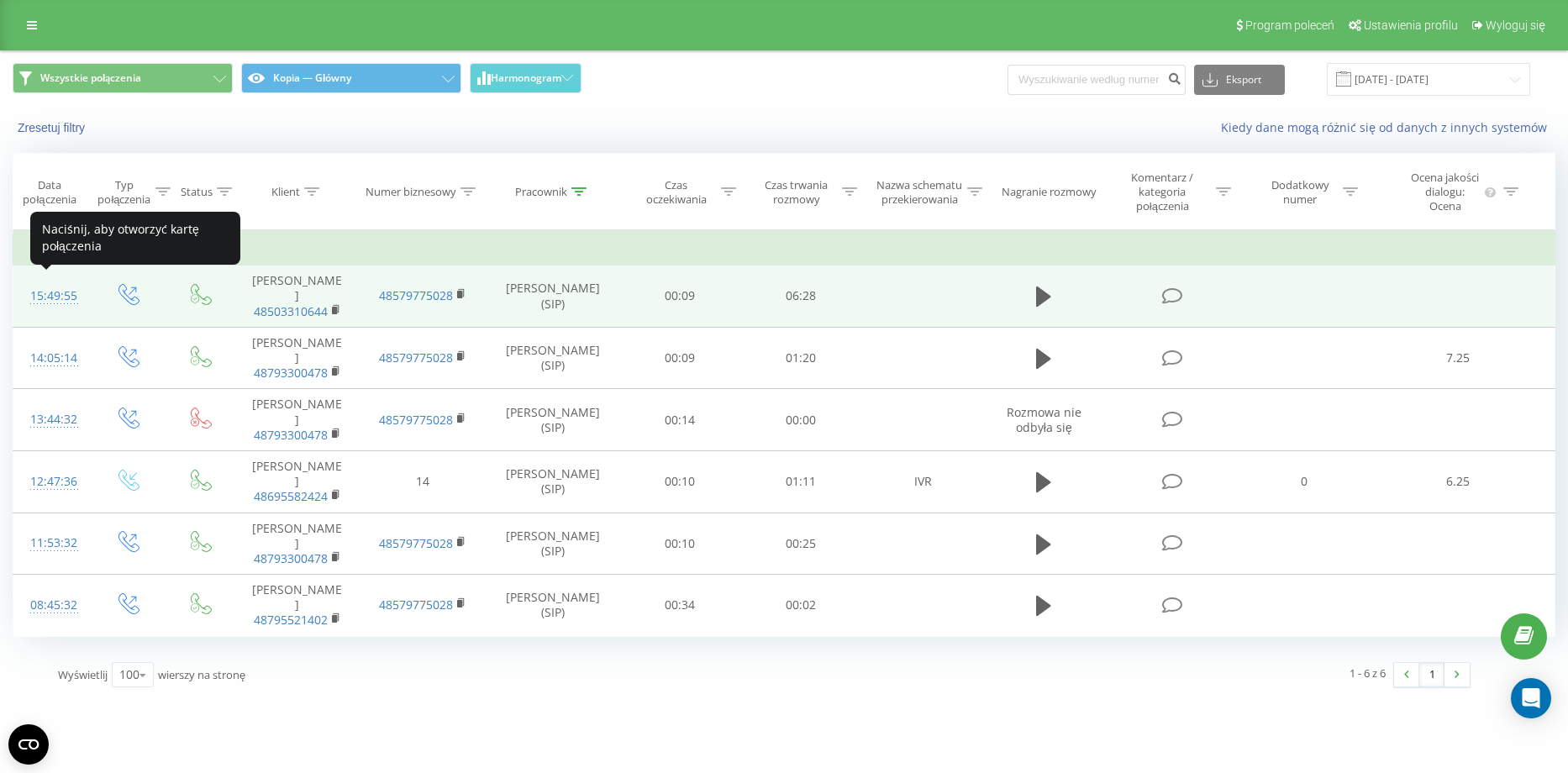
click at [49, 290] on div "15:49:55" at bounding box center [51, 296] width 43 height 33
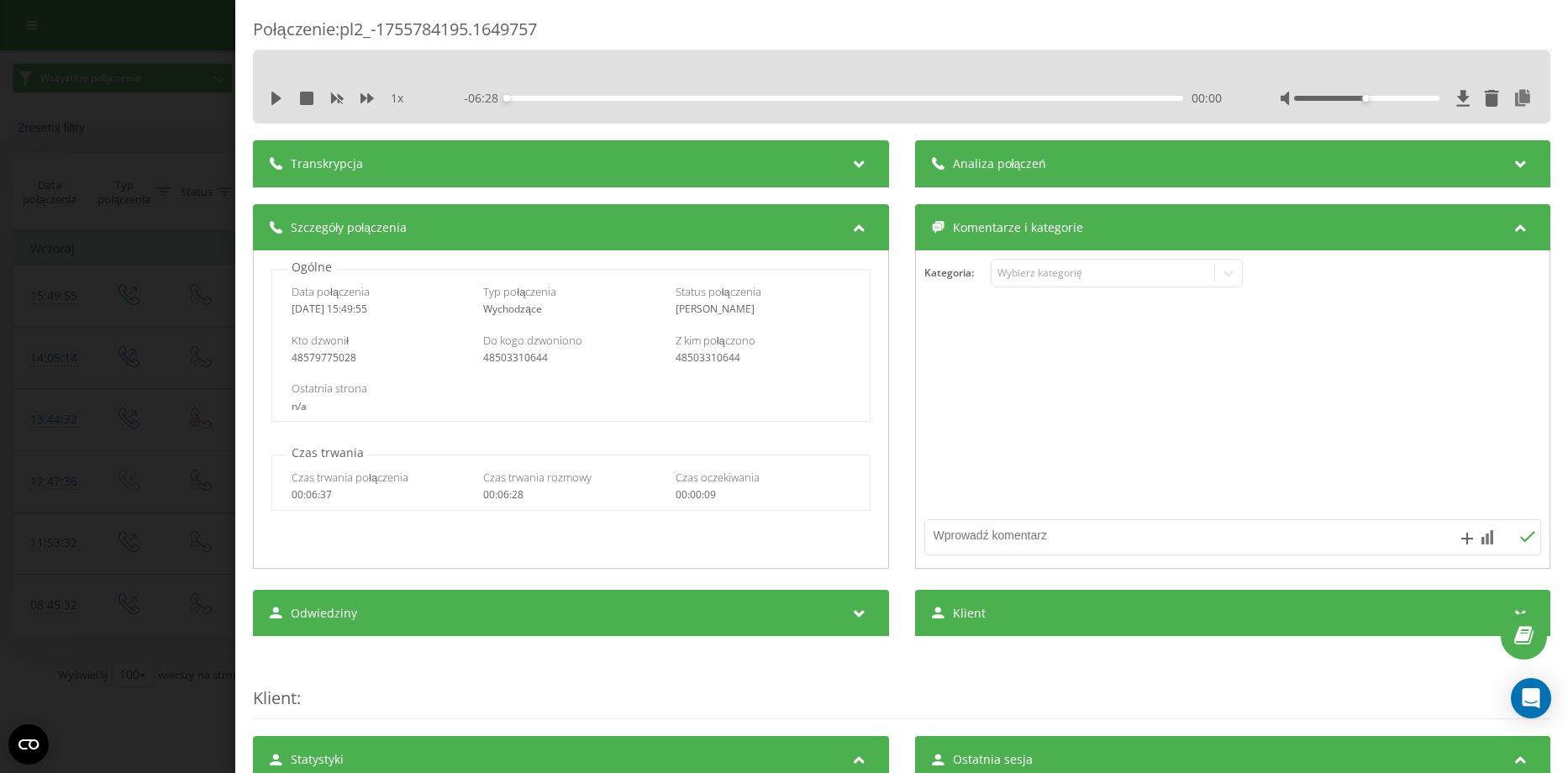
click at [1030, 162] on span "Analiza połączeń" at bounding box center [1000, 164] width 95 height 16
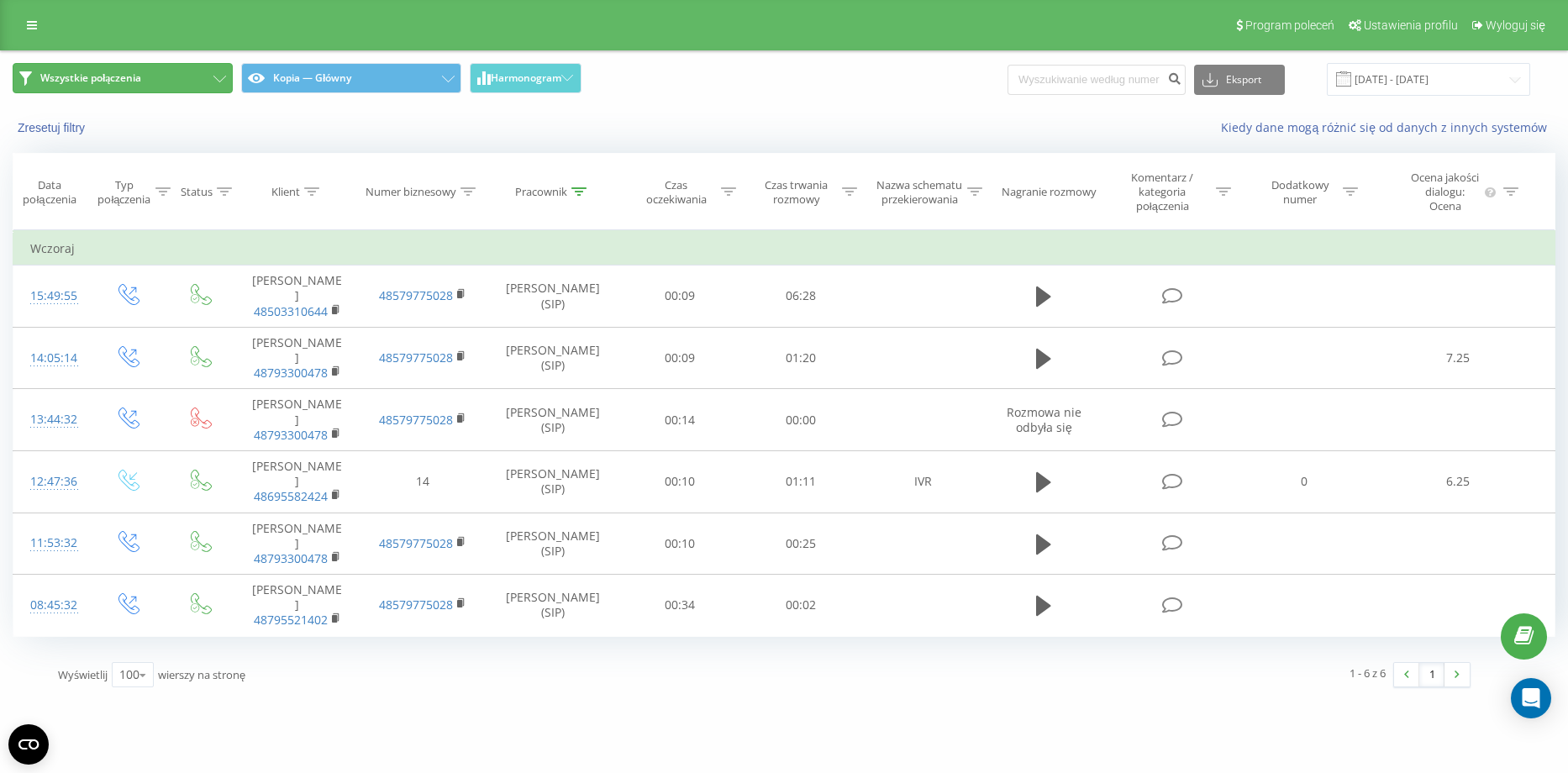
click at [207, 72] on button "Wszystkie połączenia" at bounding box center [123, 77] width 220 height 30
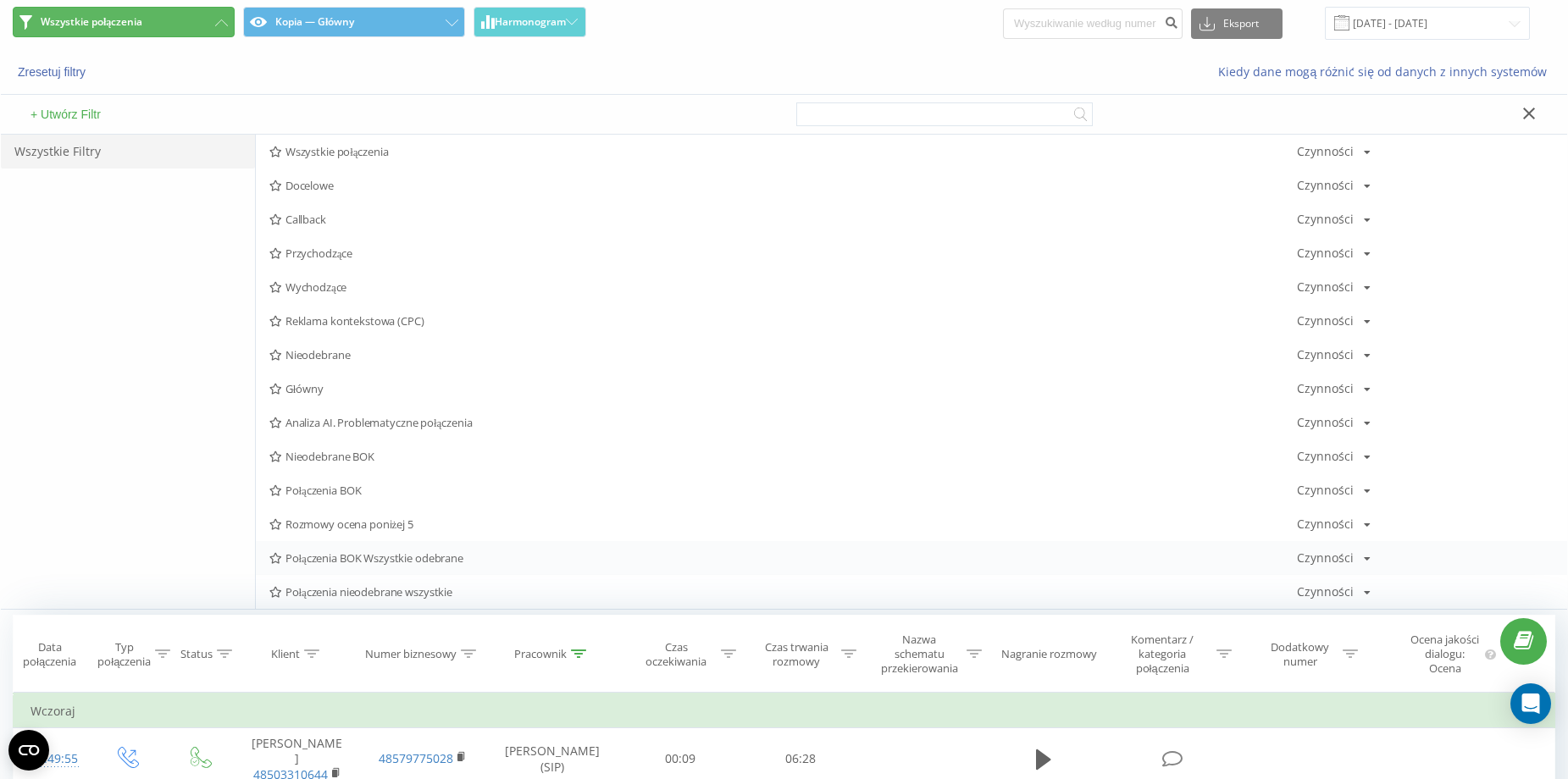
scroll to position [254, 0]
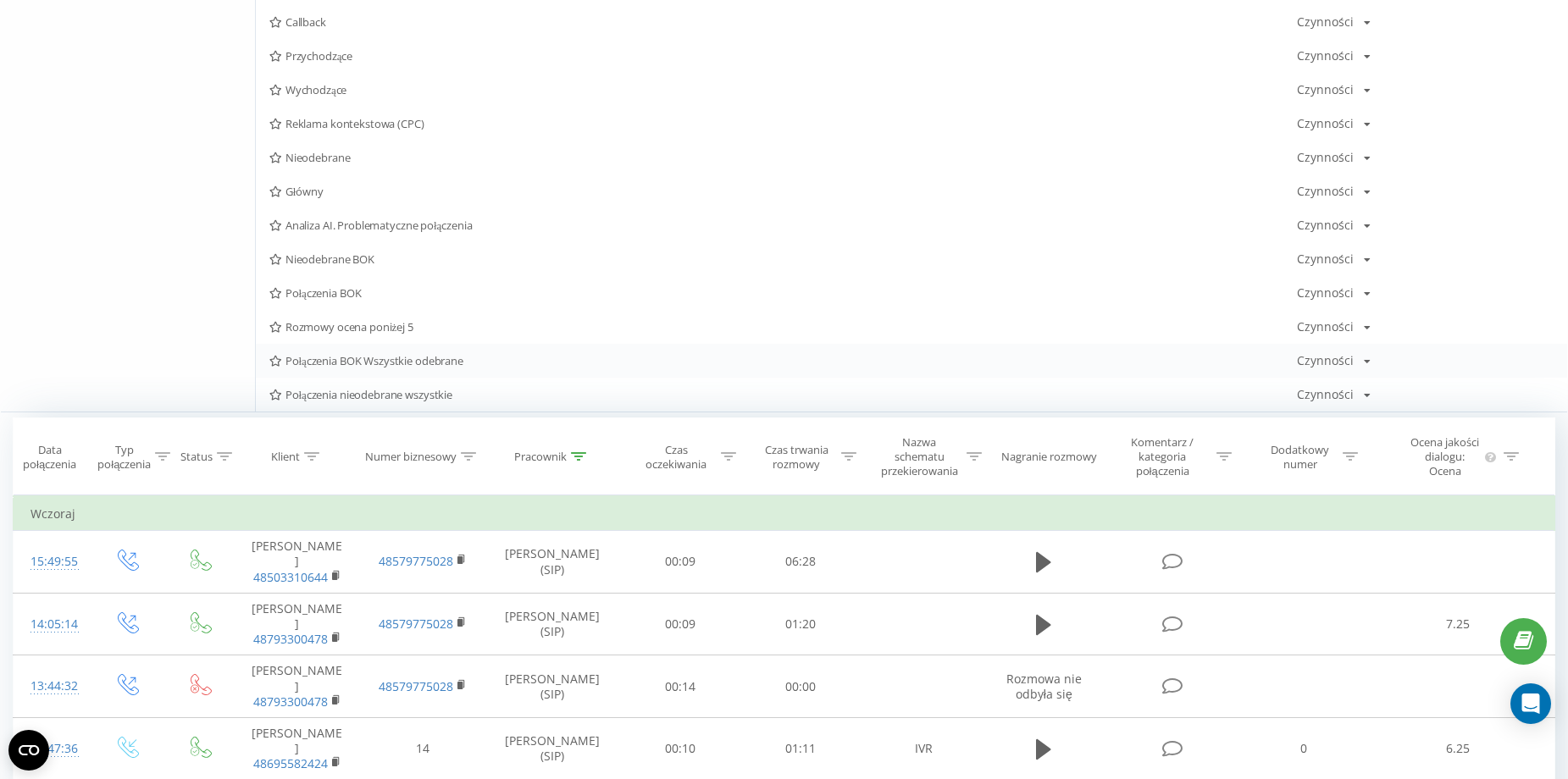
click at [444, 363] on span "Połączenia BOK Wszystkie odebrane" at bounding box center [783, 360] width 1027 height 12
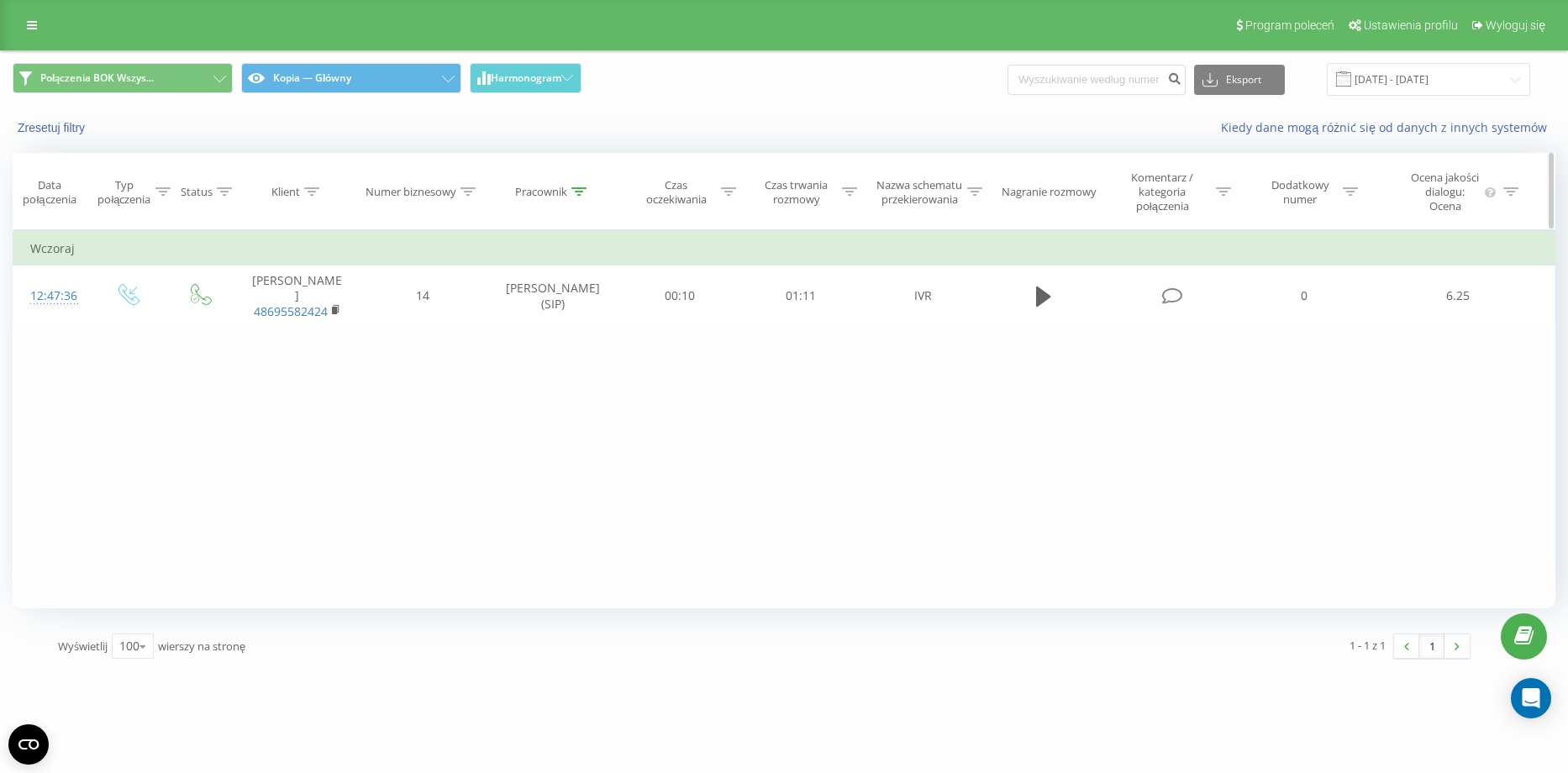
click at [578, 188] on icon at bounding box center [578, 191] width 15 height 8
click at [527, 357] on button "Anuluj" at bounding box center [515, 353] width 72 height 21
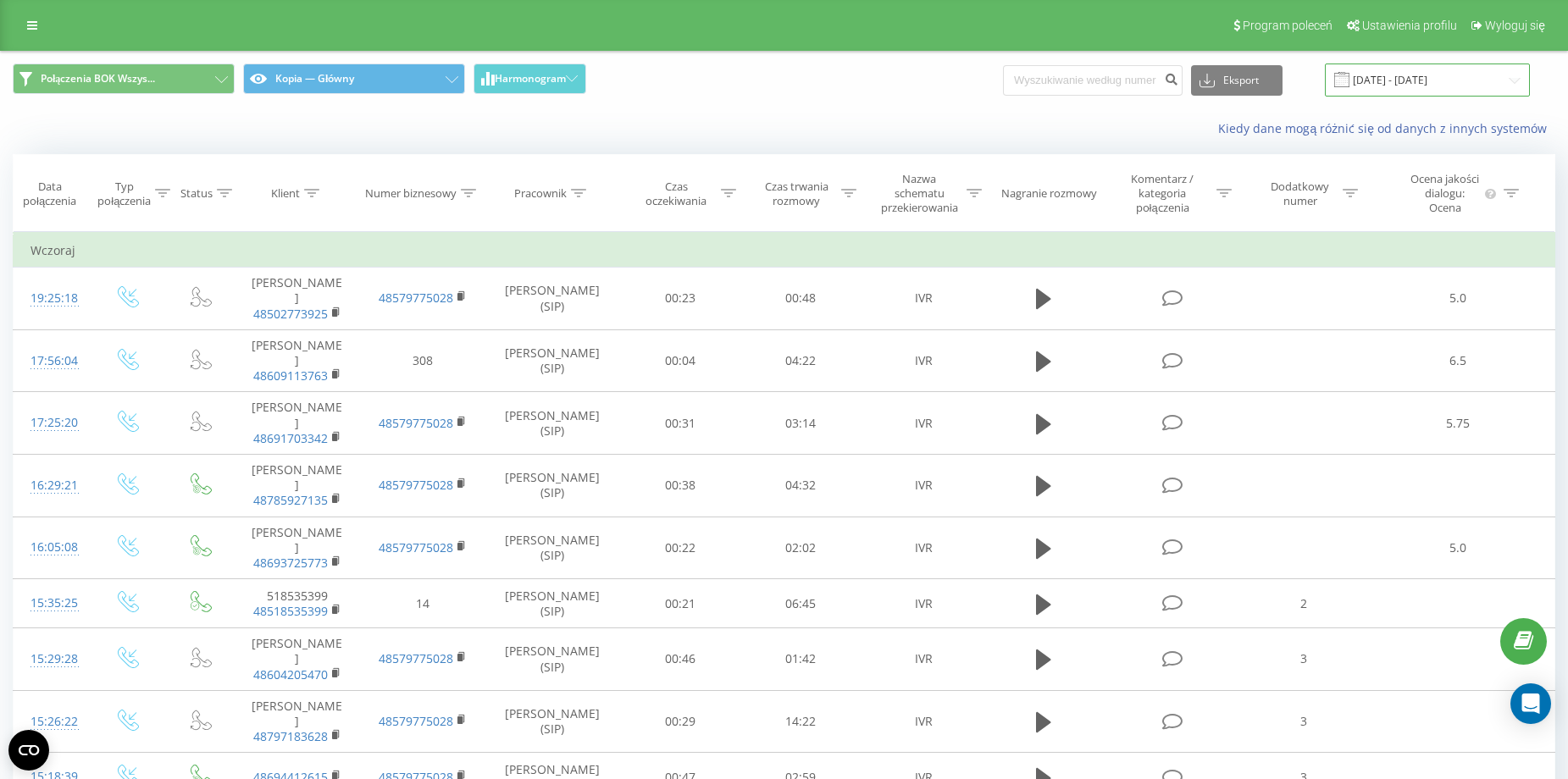
click at [1463, 83] on input "21.08.2025 - 21.08.2025" at bounding box center [1427, 80] width 205 height 33
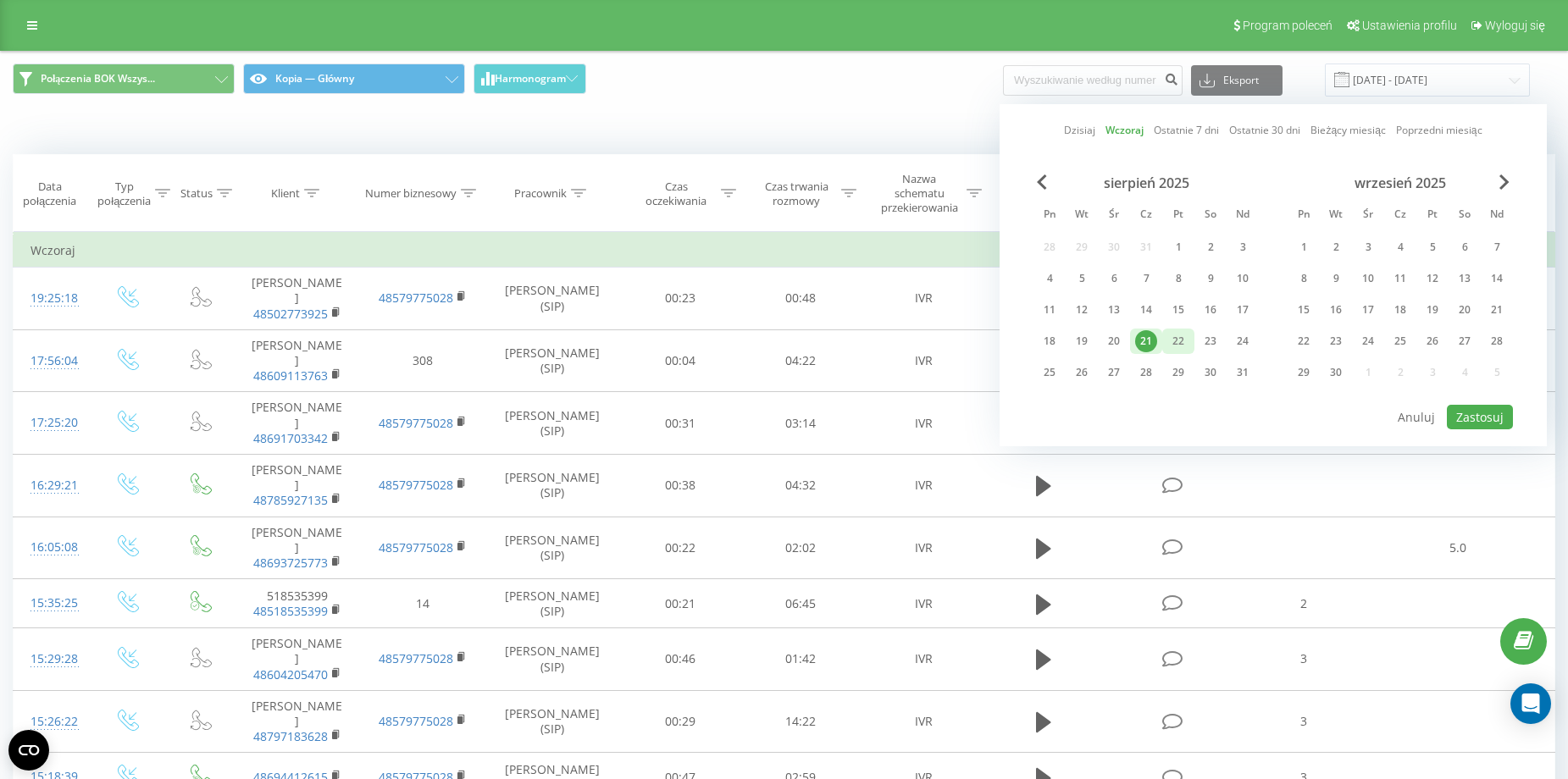
click at [1174, 334] on div "22" at bounding box center [1178, 341] width 22 height 22
click at [1477, 422] on button "Zastosuj" at bounding box center [1479, 417] width 66 height 25
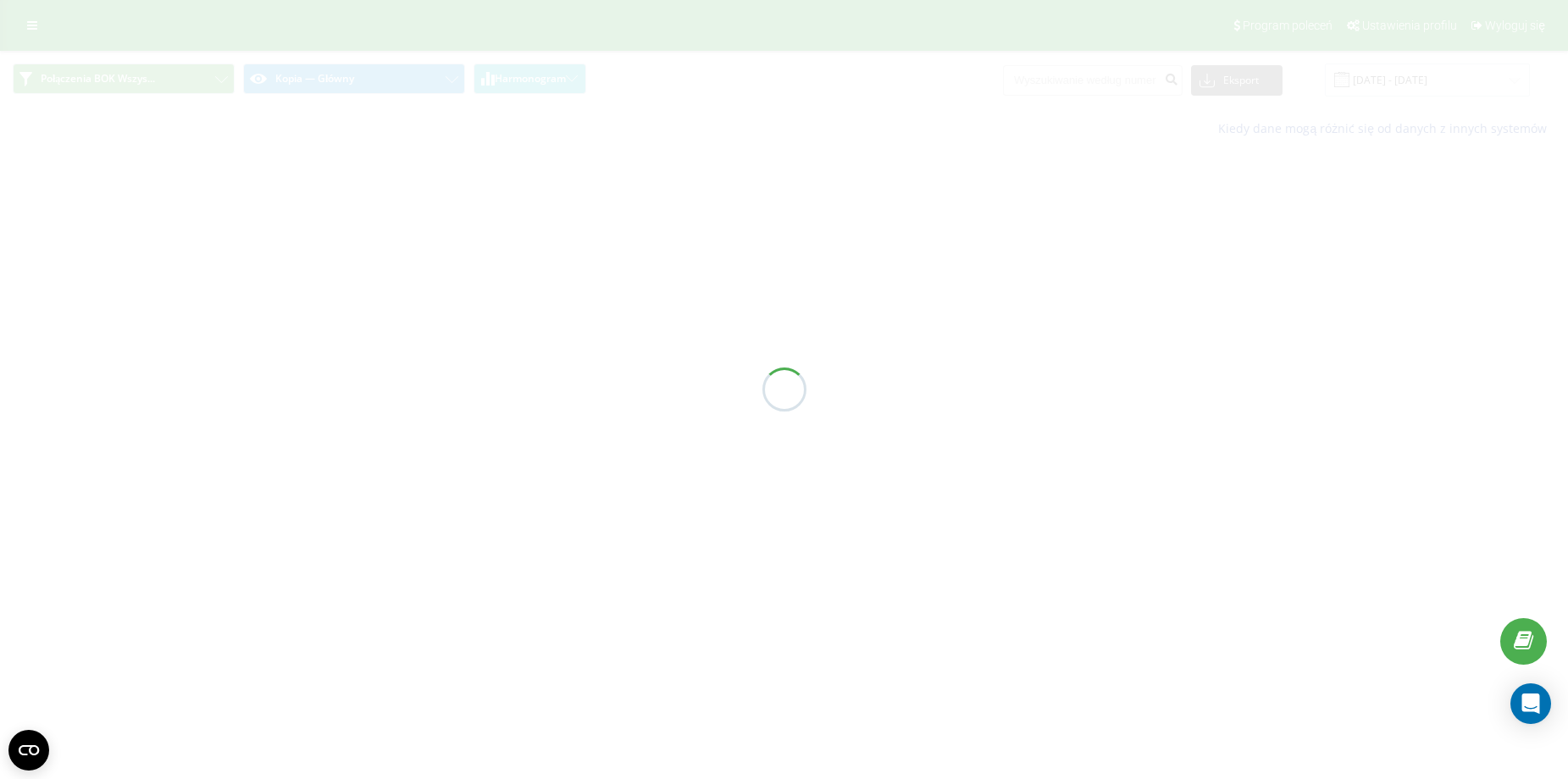
type input "[DATE] - [DATE]"
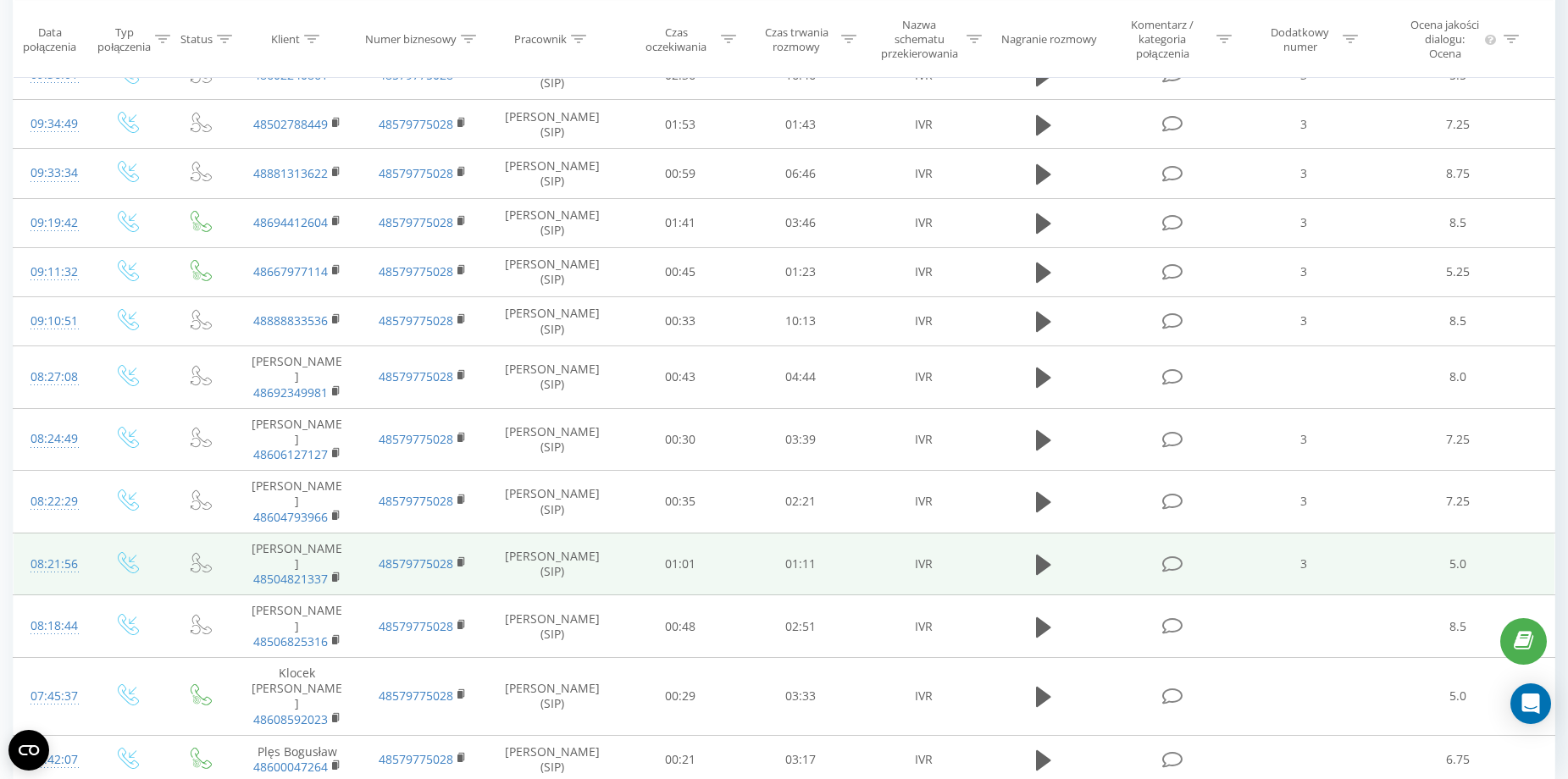
scroll to position [1204, 0]
